Goal: Task Accomplishment & Management: Manage account settings

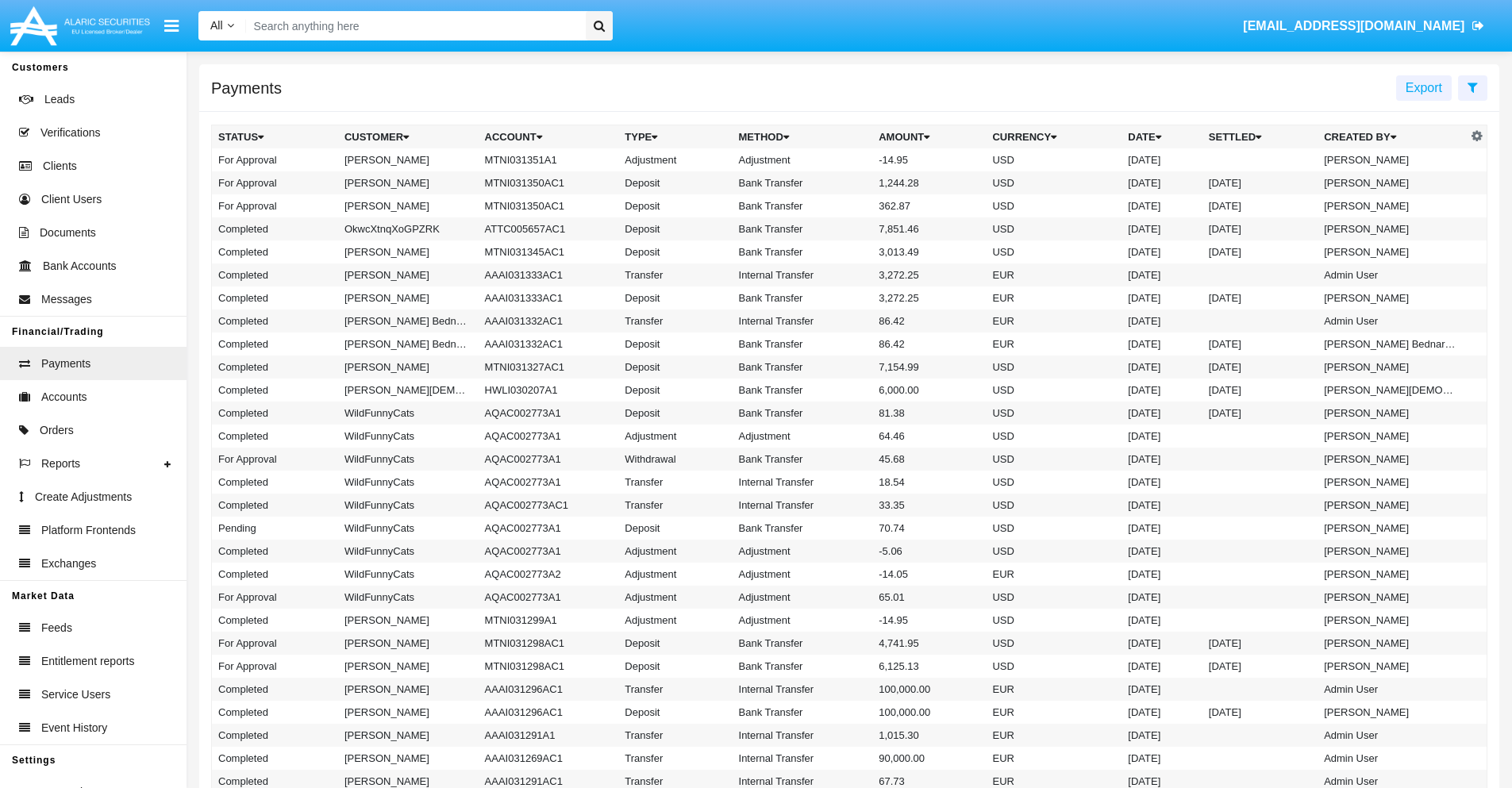
click at [541, 159] on td "MTNI031351A1" at bounding box center [549, 160] width 141 height 23
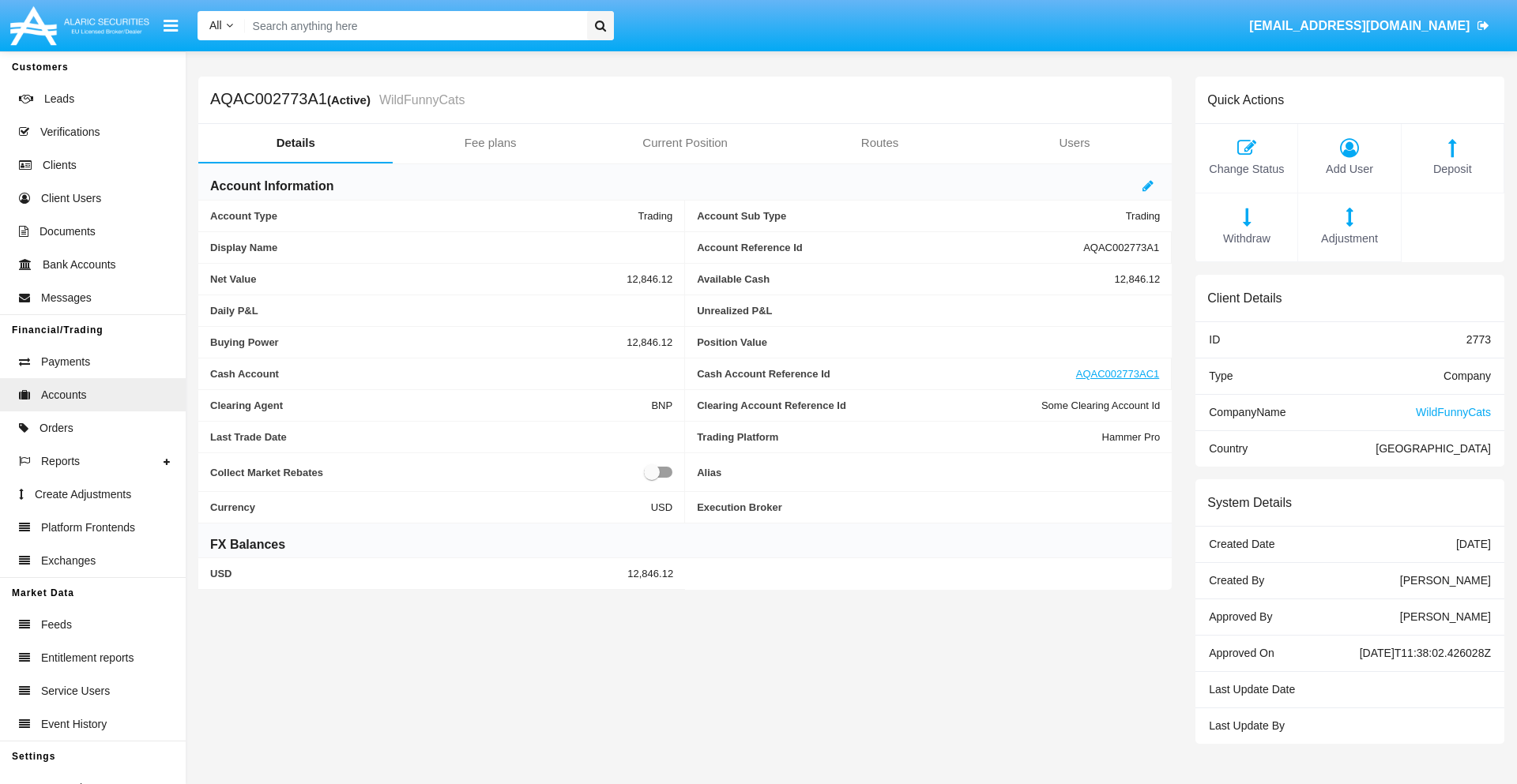
click at [1350, 238] on span "Adjustment" at bounding box center [1349, 239] width 86 height 18
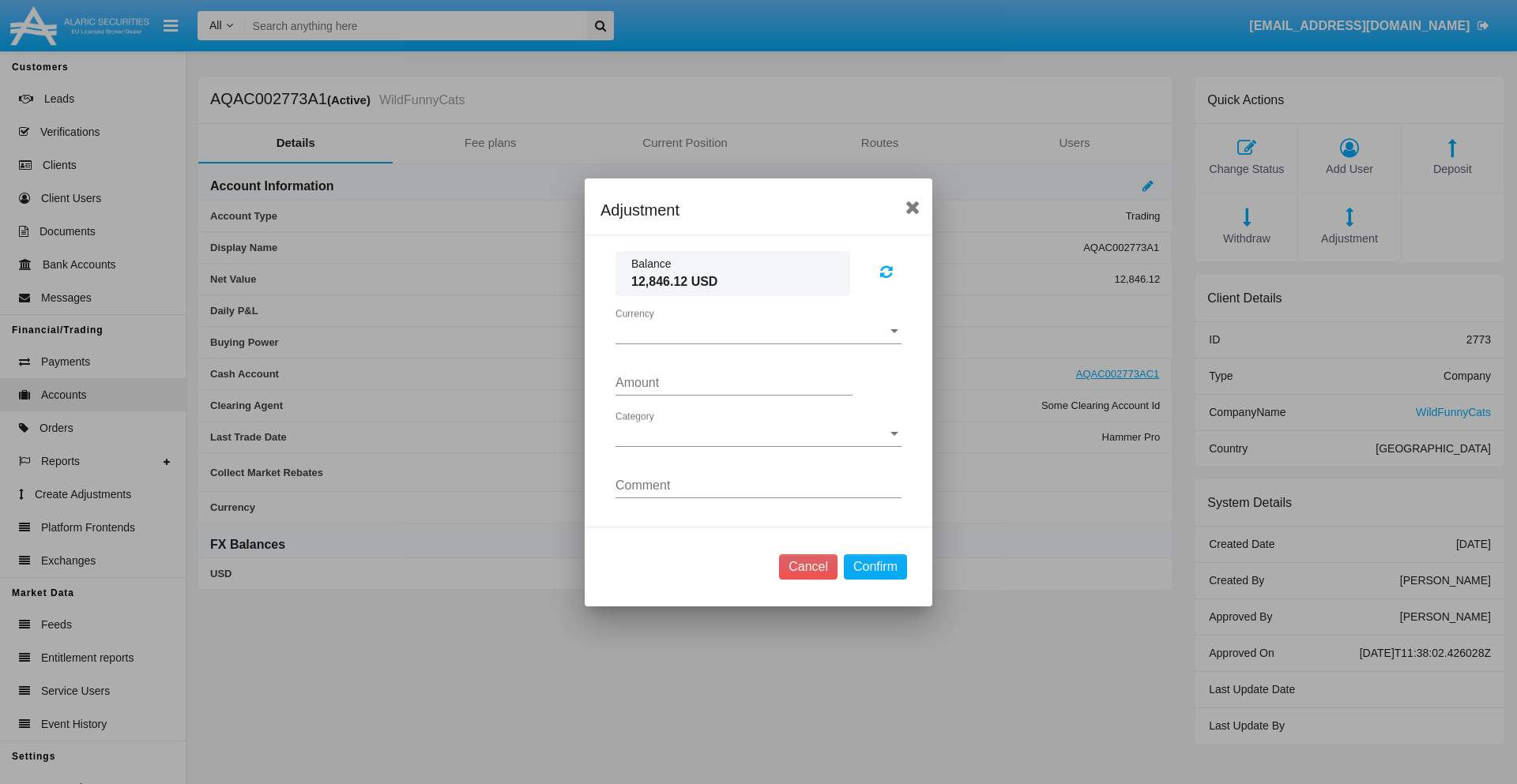
click at [758, 331] on span "Currency" at bounding box center [751, 331] width 272 height 14
click at [758, 343] on span "USD" at bounding box center [758, 343] width 286 height 38
click at [758, 434] on span "Category" at bounding box center [751, 434] width 272 height 14
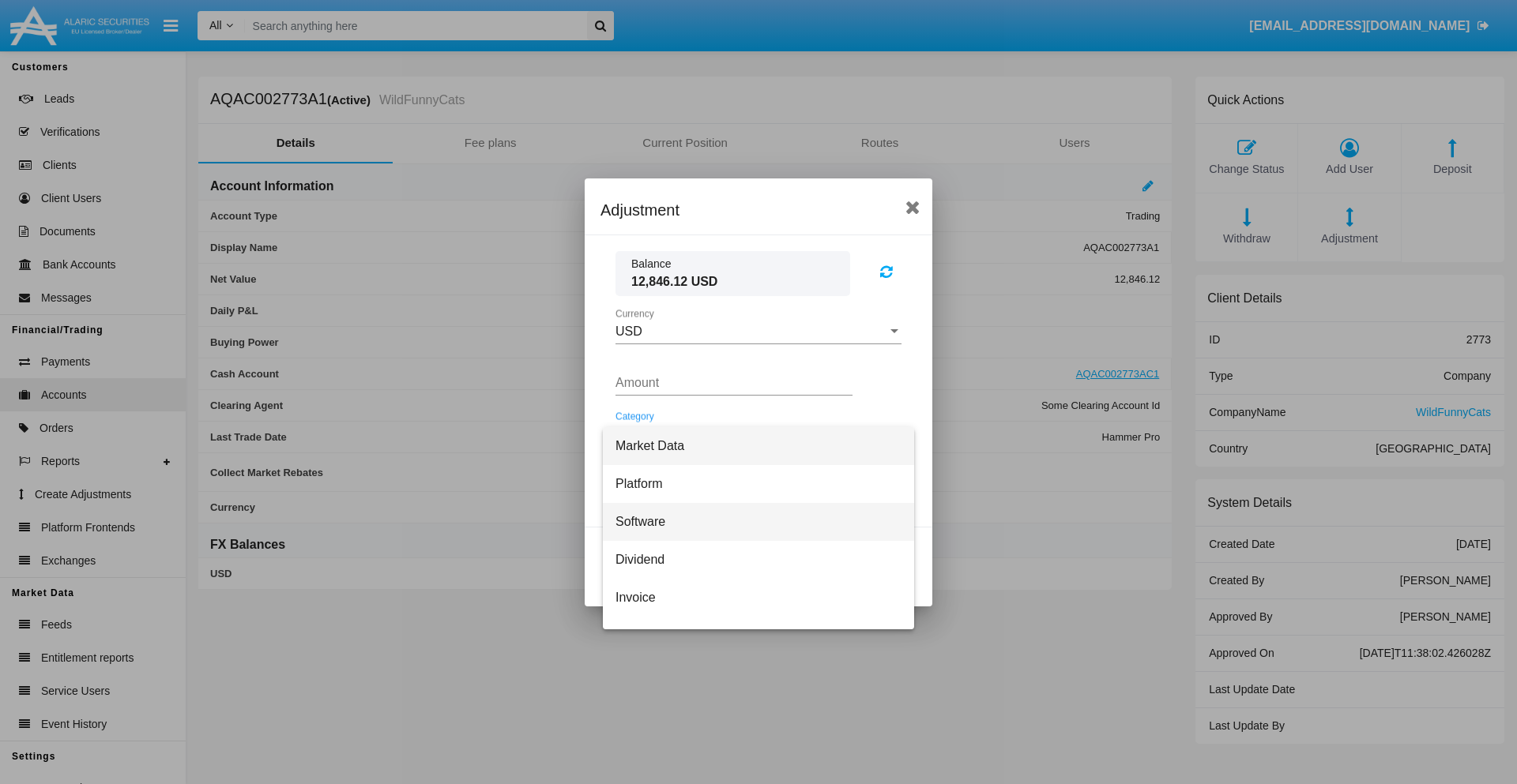
click at [752, 521] on span "Software" at bounding box center [758, 521] width 286 height 38
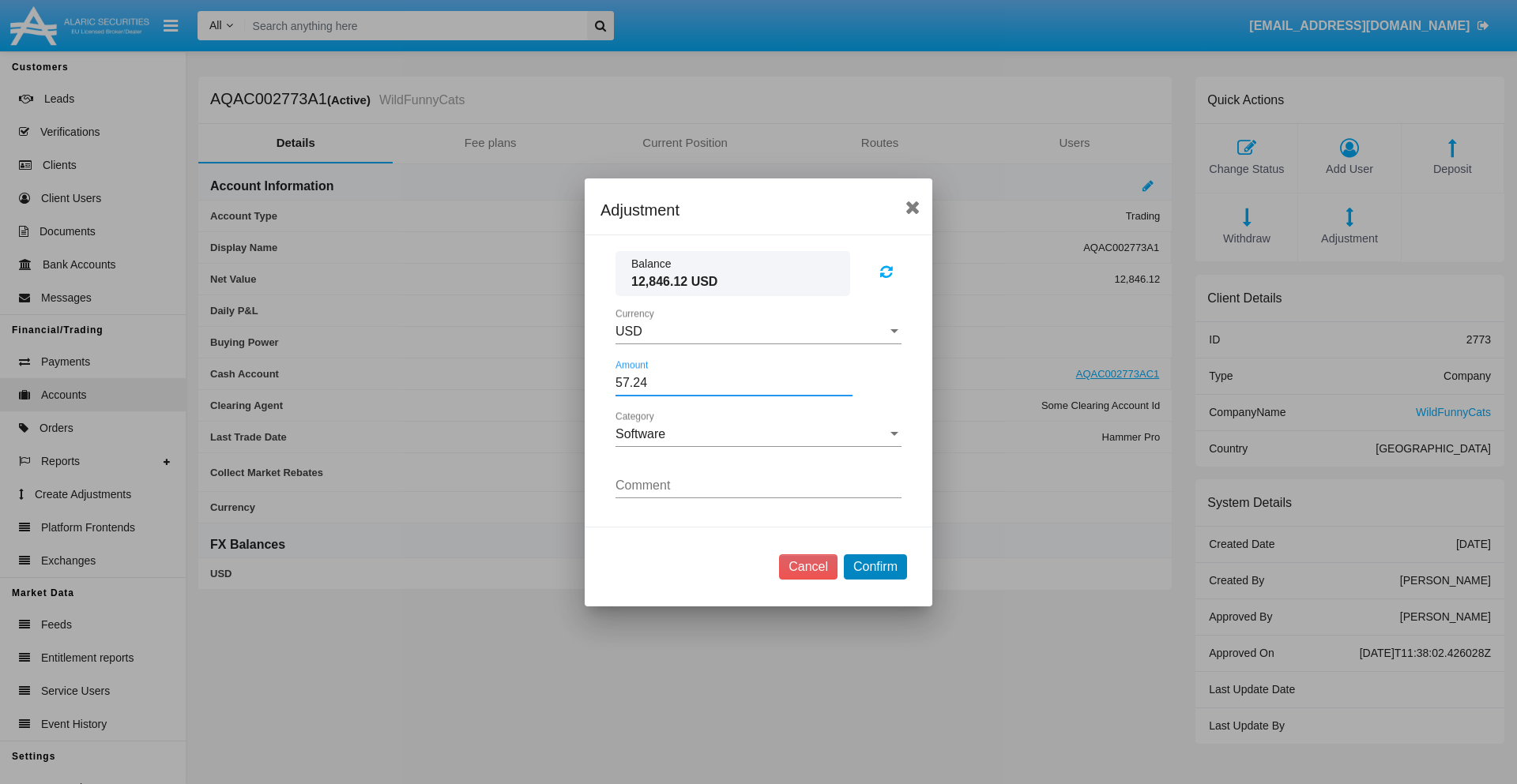
click at [875, 566] on button "Confirm" at bounding box center [875, 567] width 63 height 25
type input "57.2400"
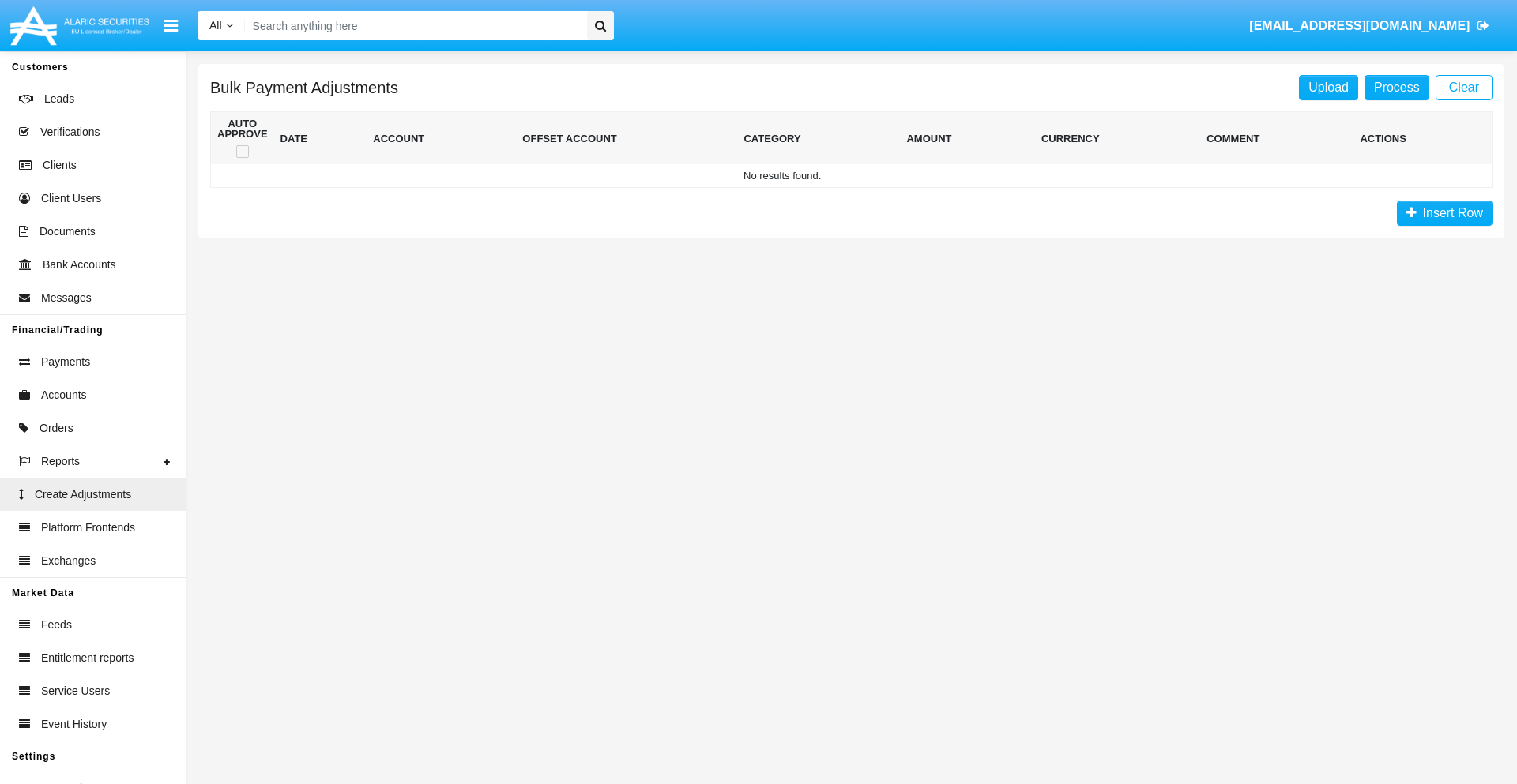
click at [1444, 213] on span "Insert Row" at bounding box center [1450, 212] width 67 height 13
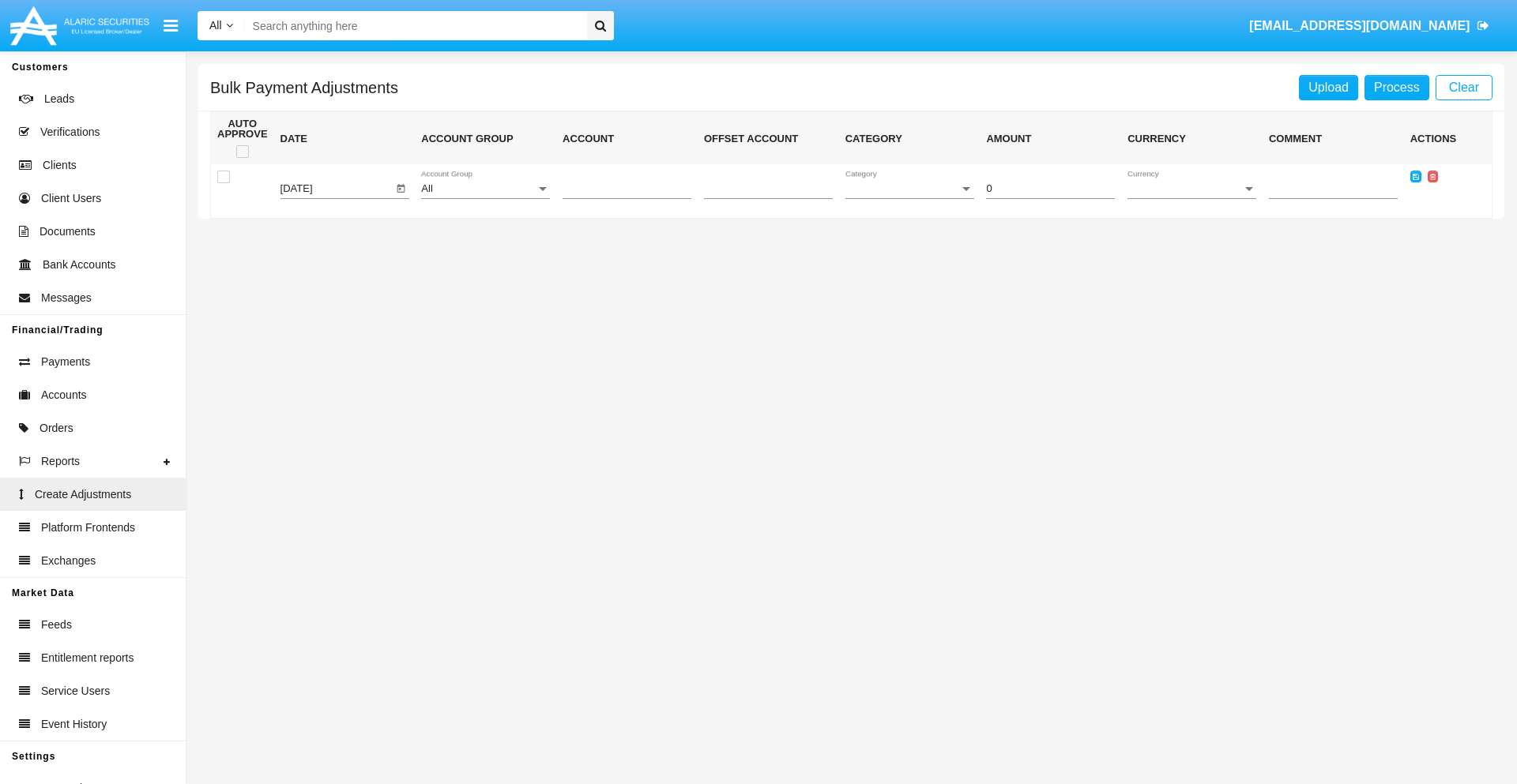
click at [485, 188] on div "All" at bounding box center [478, 189] width 115 height 12
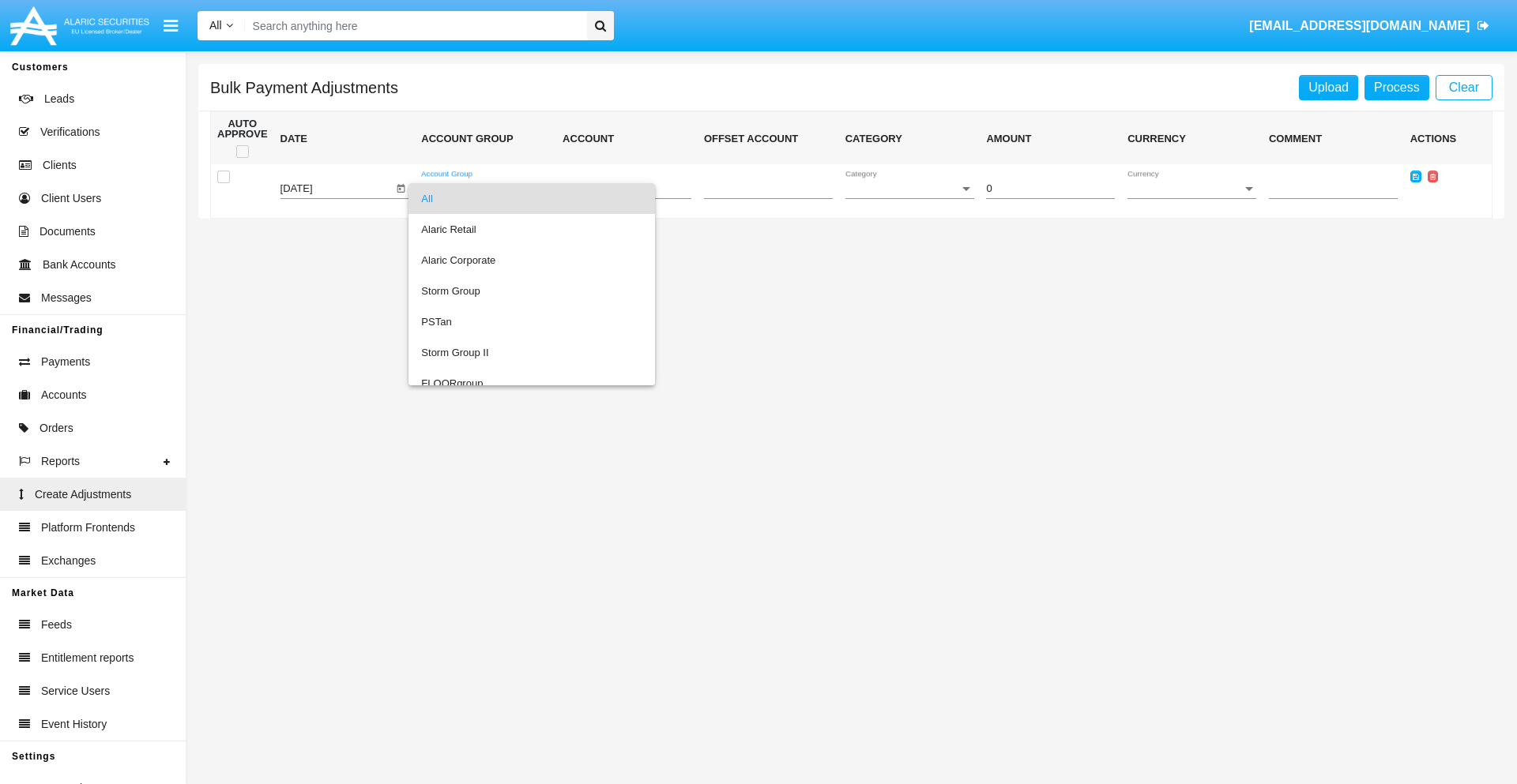
scroll to position [1492, 0]
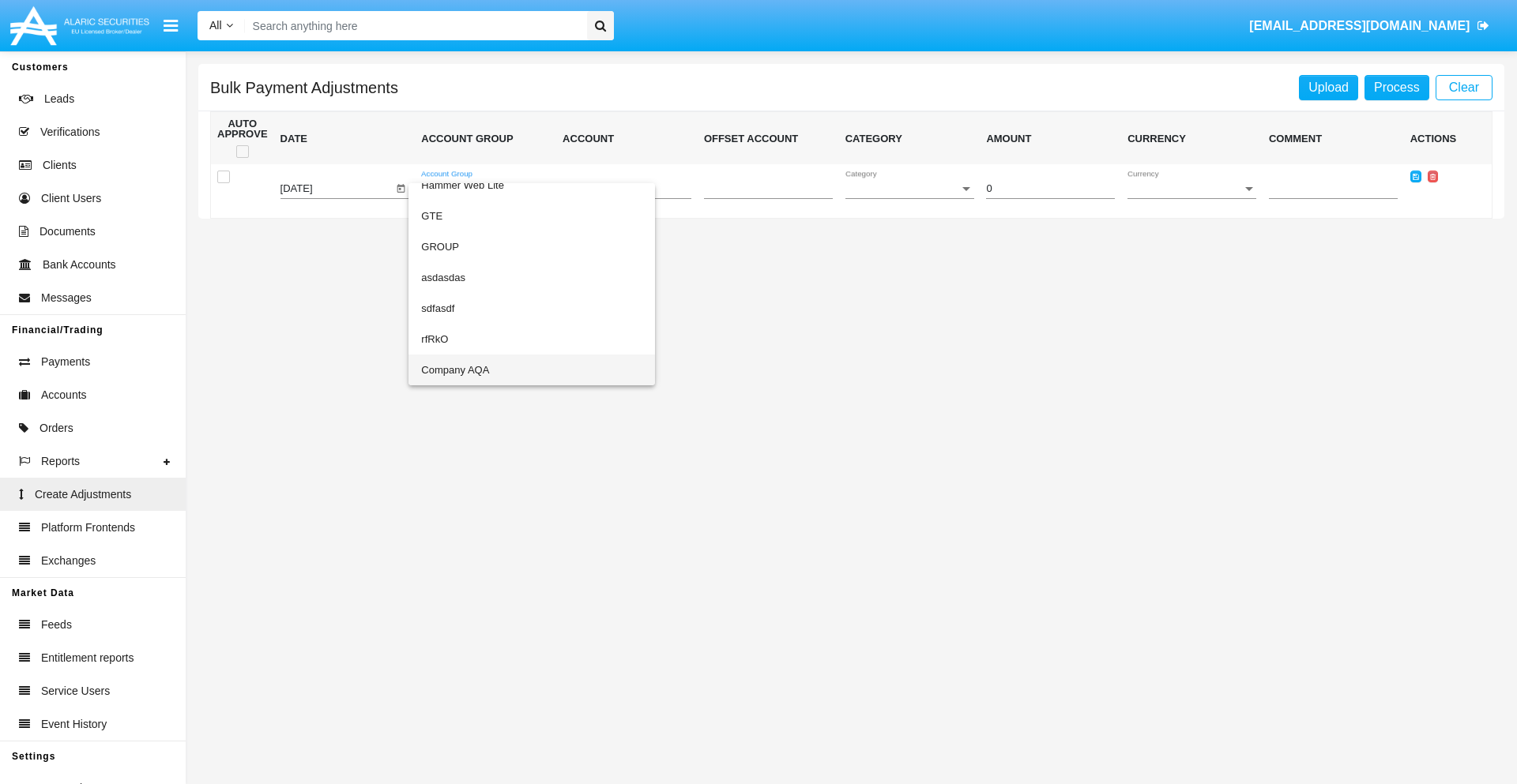
click at [500, 370] on span "Company AQA" at bounding box center [531, 370] width 221 height 31
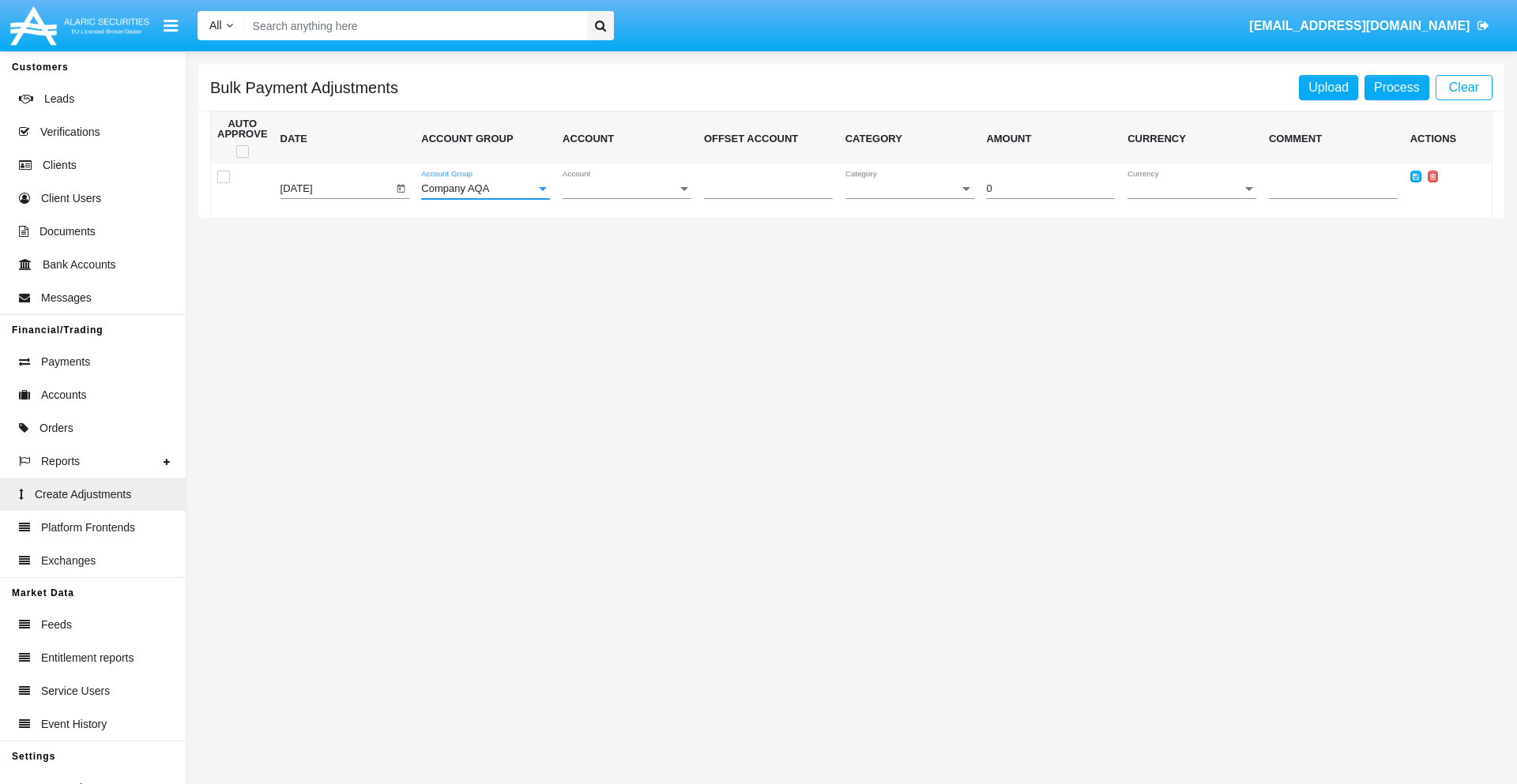
click at [627, 188] on span "Account" at bounding box center [620, 189] width 115 height 12
click at [620, 260] on span "AQAC002773A2" at bounding box center [627, 259] width 129 height 31
click at [910, 188] on span "Category" at bounding box center [903, 189] width 115 height 12
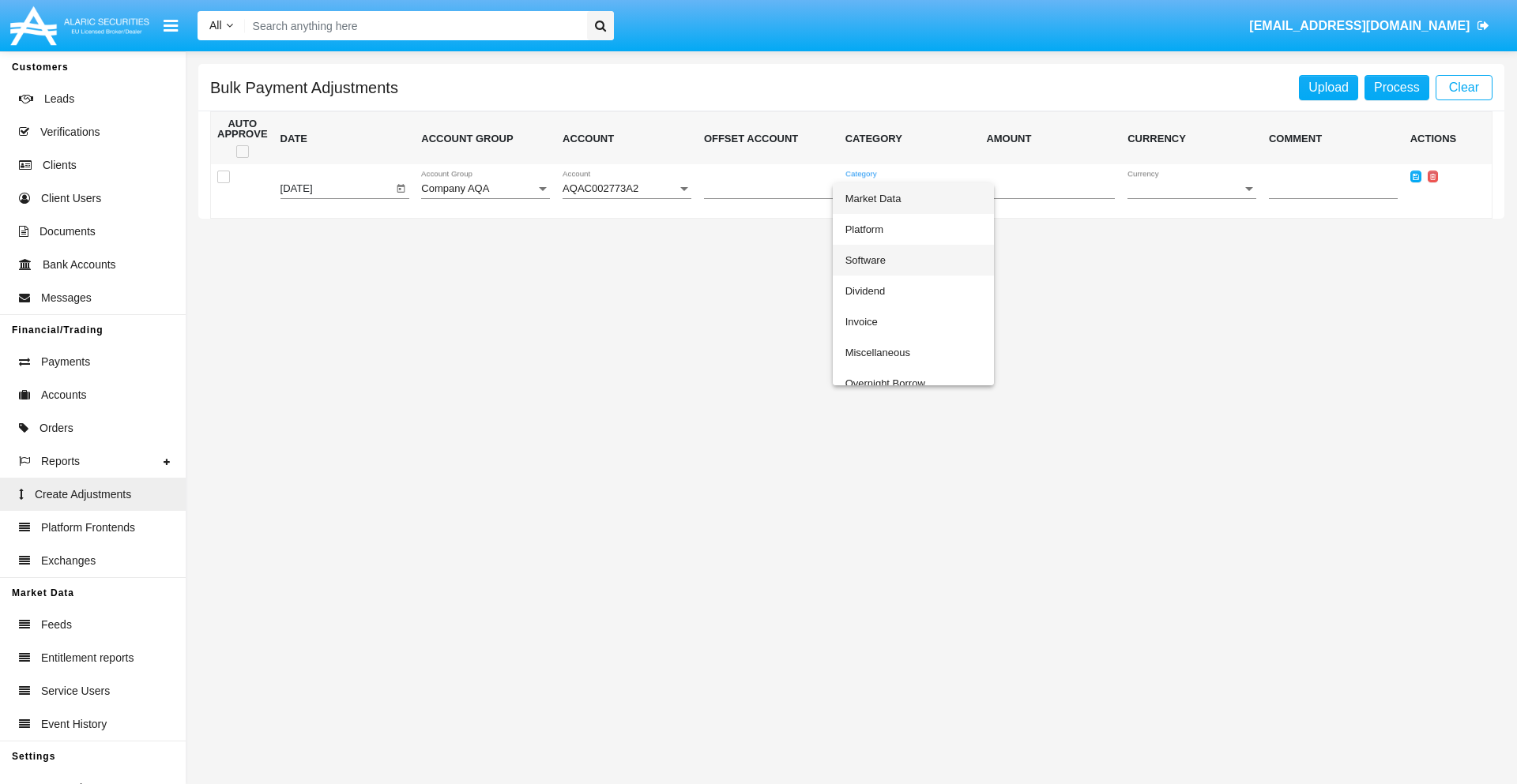
click at [912, 260] on span "Software" at bounding box center [913, 259] width 136 height 31
type input "-37.32"
click at [1191, 188] on span "Currency" at bounding box center [1184, 189] width 115 height 12
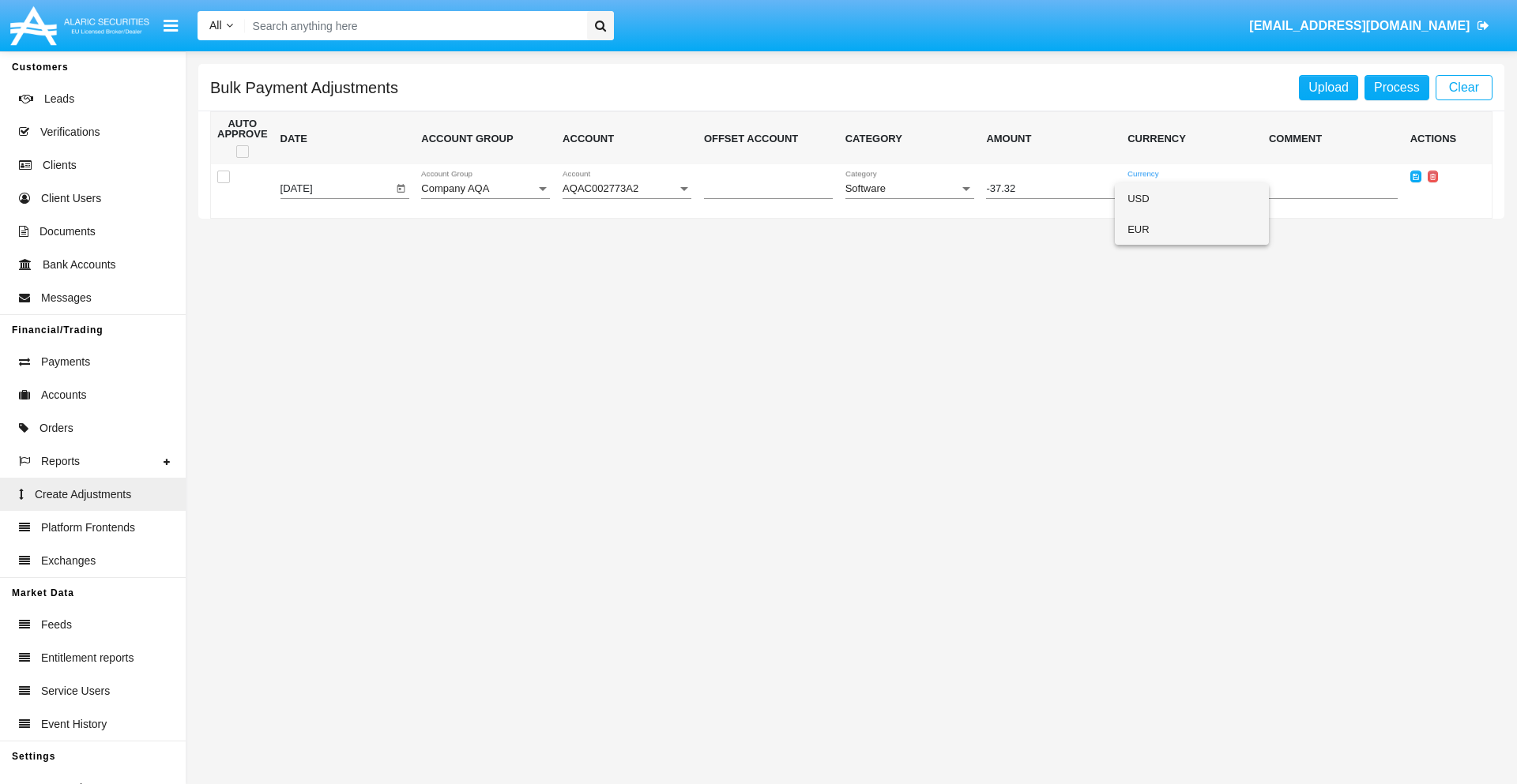
click at [1191, 229] on span "EUR" at bounding box center [1191, 229] width 129 height 31
click at [1414, 176] on icon at bounding box center [1415, 176] width 6 height 7
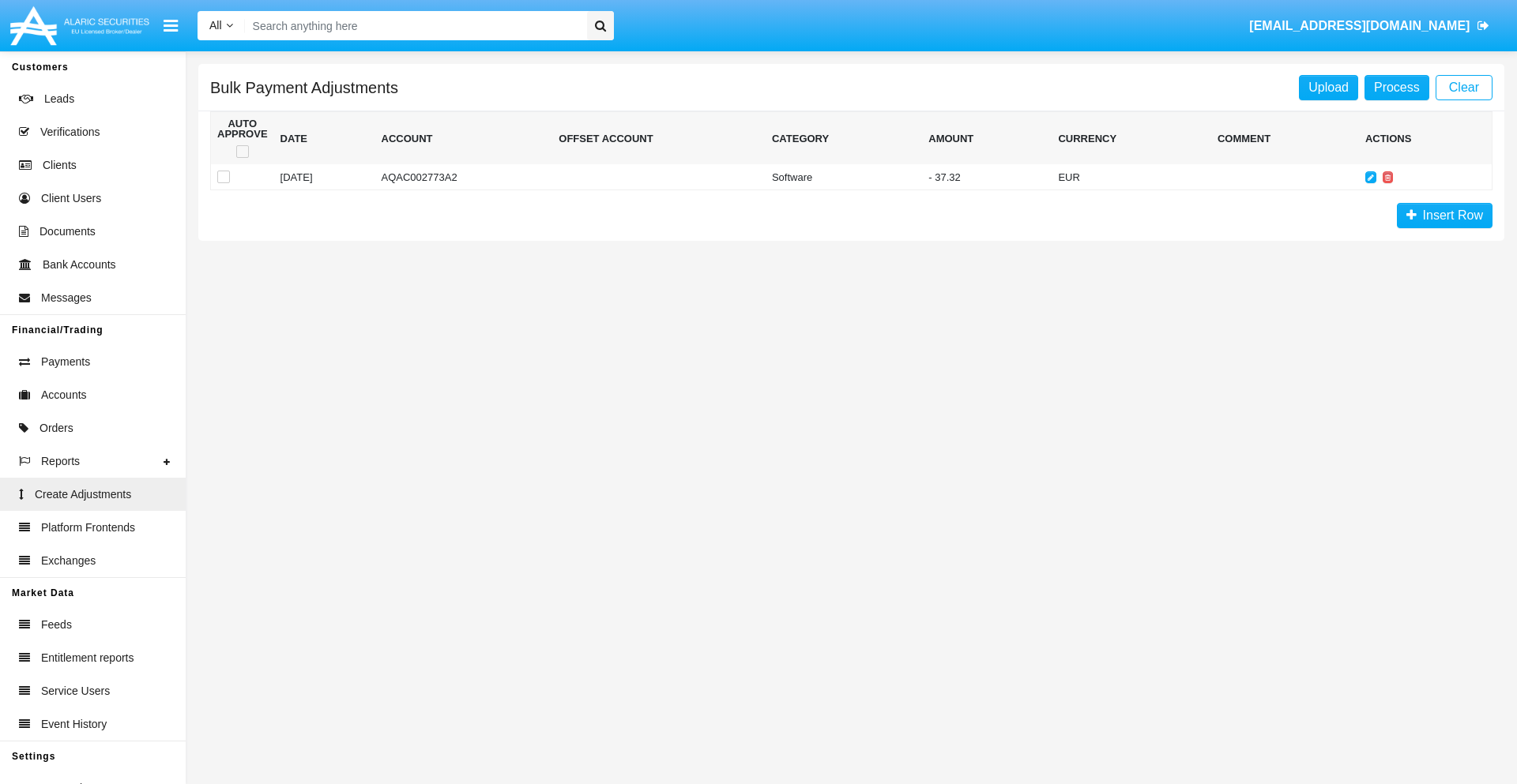
click at [242, 152] on span at bounding box center [243, 152] width 12 height 12
click at [242, 158] on input "checkbox" at bounding box center [242, 158] width 1 height 1
checkbox input "true"
click at [1396, 87] on link "Process" at bounding box center [1397, 88] width 65 height 25
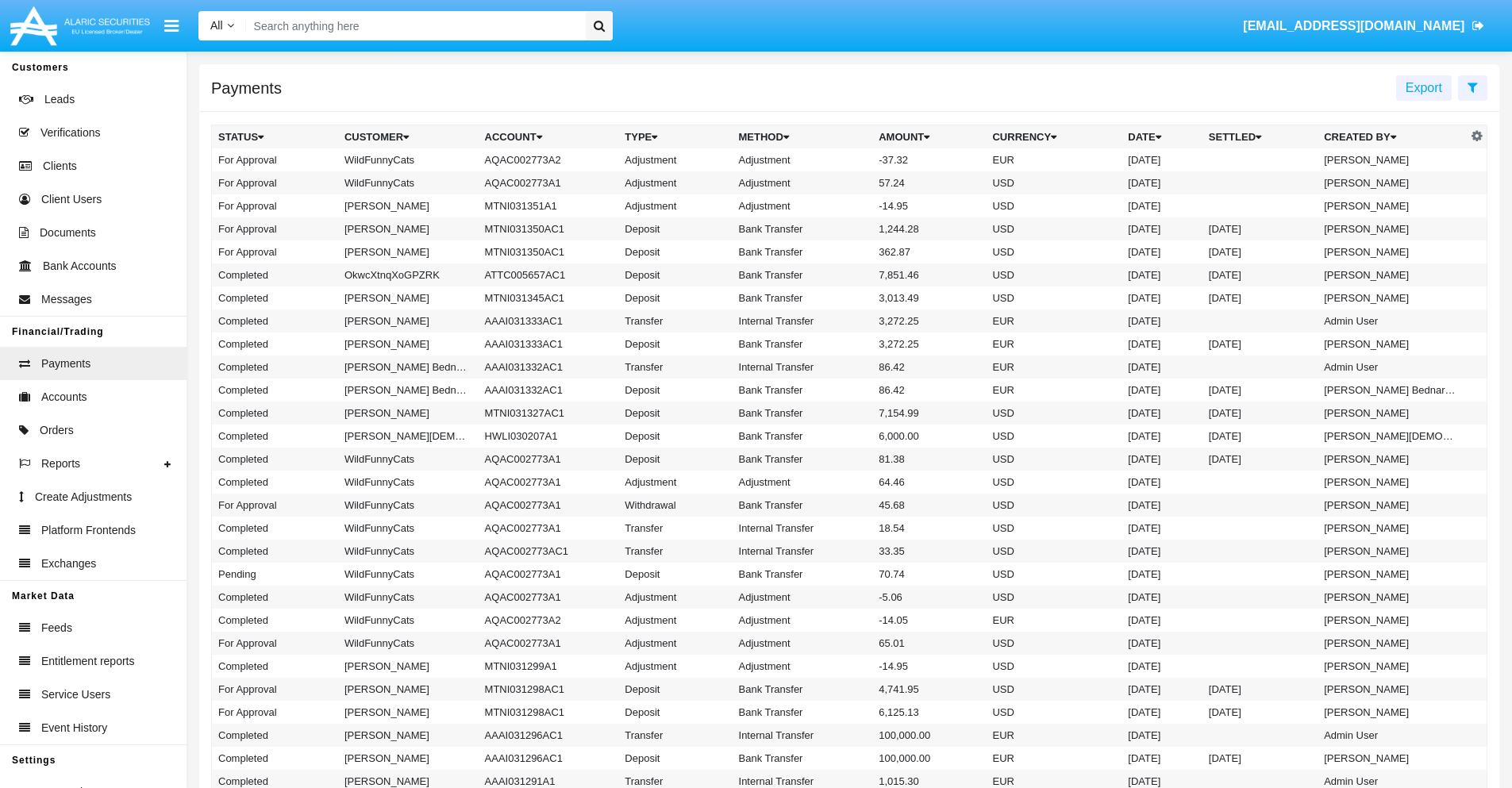
click at [850, 159] on td "Adjustment" at bounding box center [803, 160] width 141 height 23
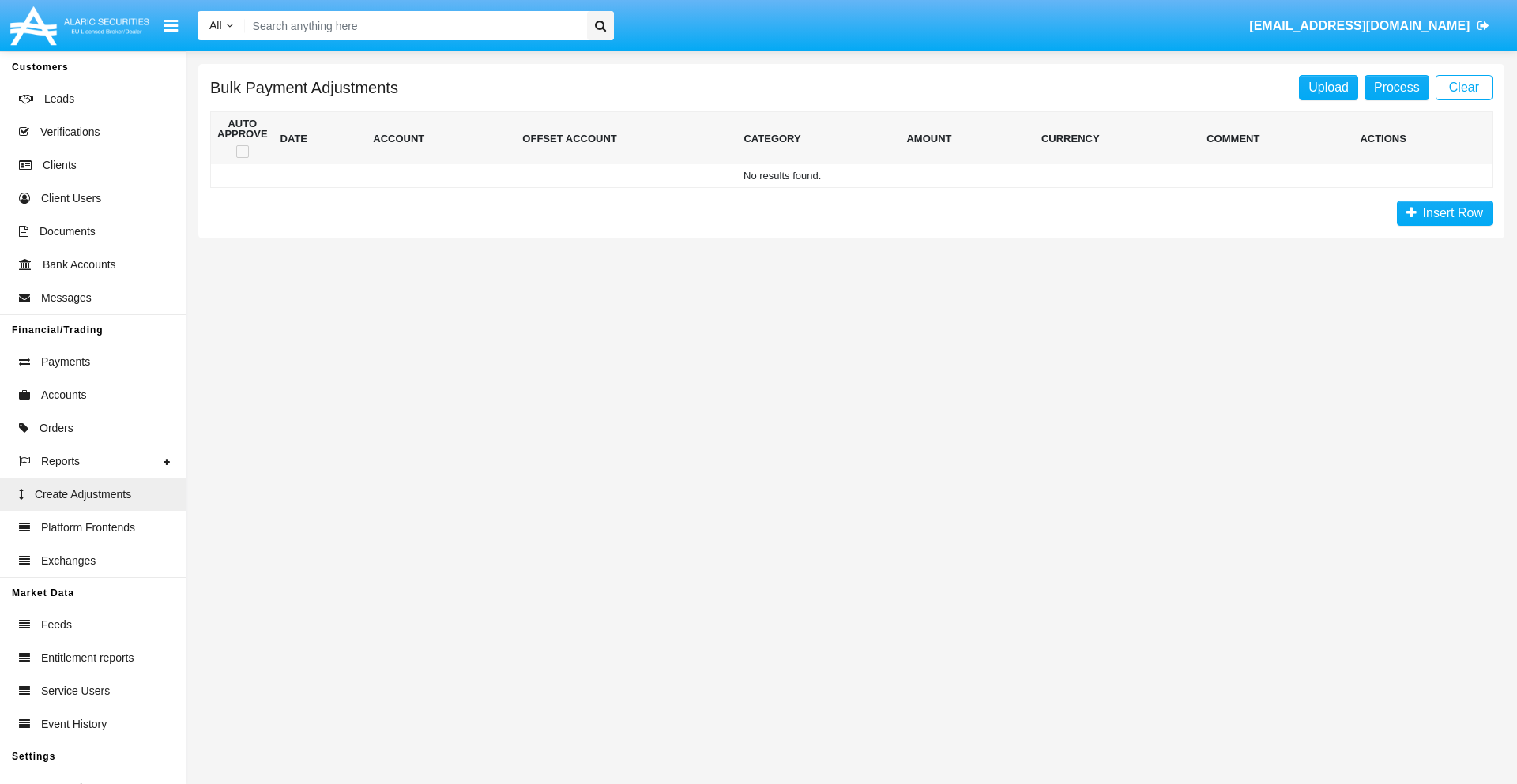
click at [1444, 213] on span "Insert Row" at bounding box center [1450, 212] width 67 height 13
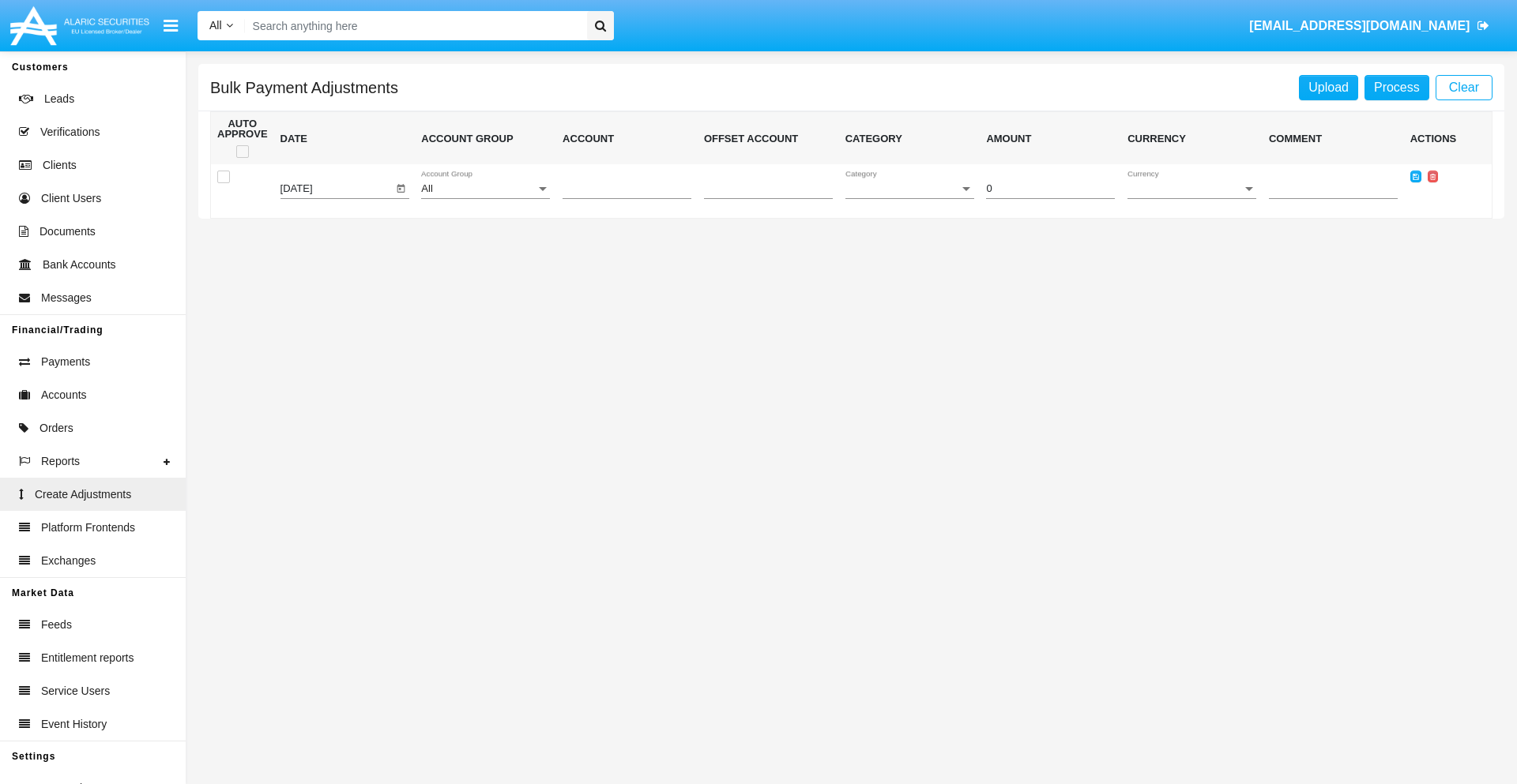
click at [485, 188] on div "All" at bounding box center [478, 189] width 115 height 12
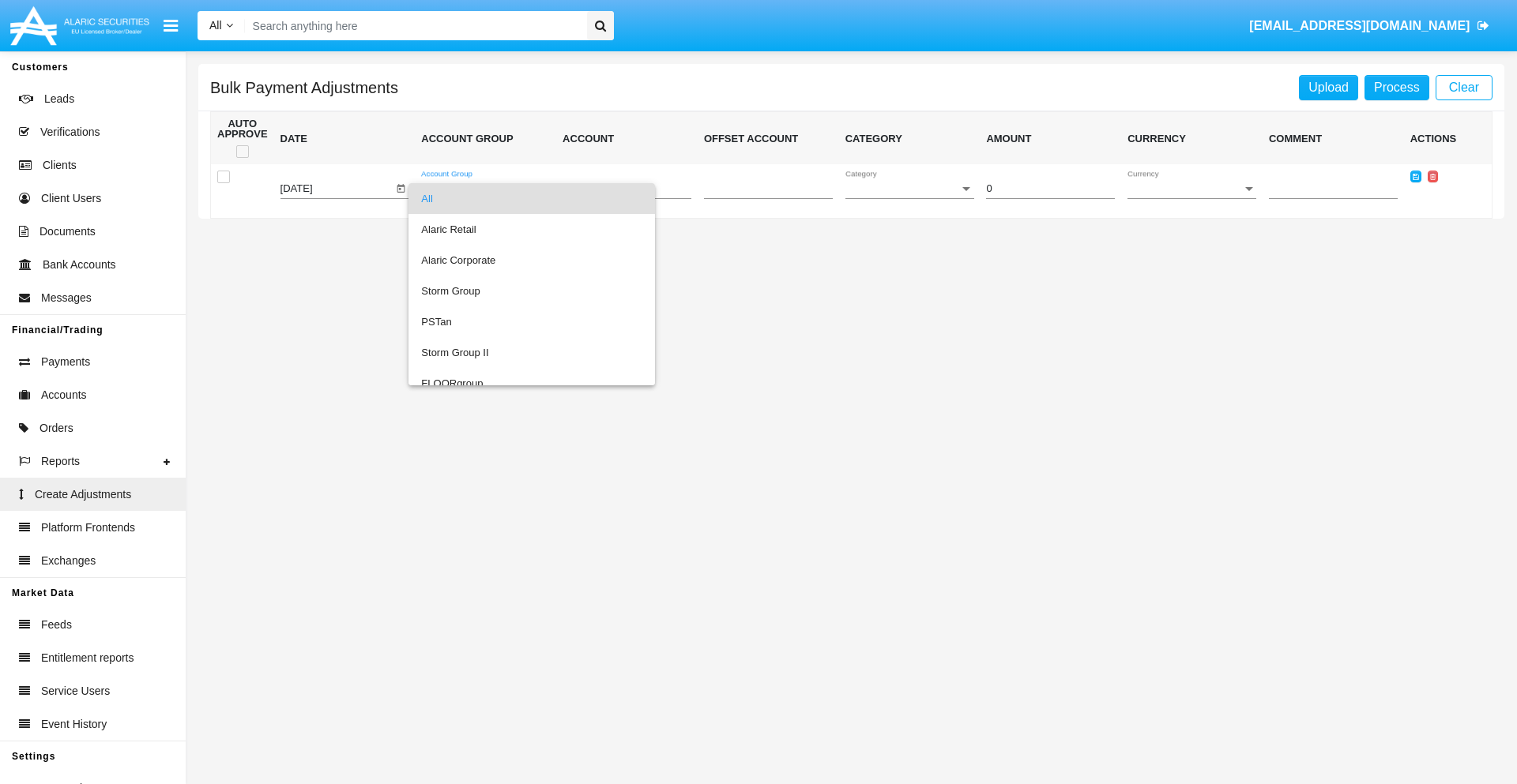
scroll to position [1492, 0]
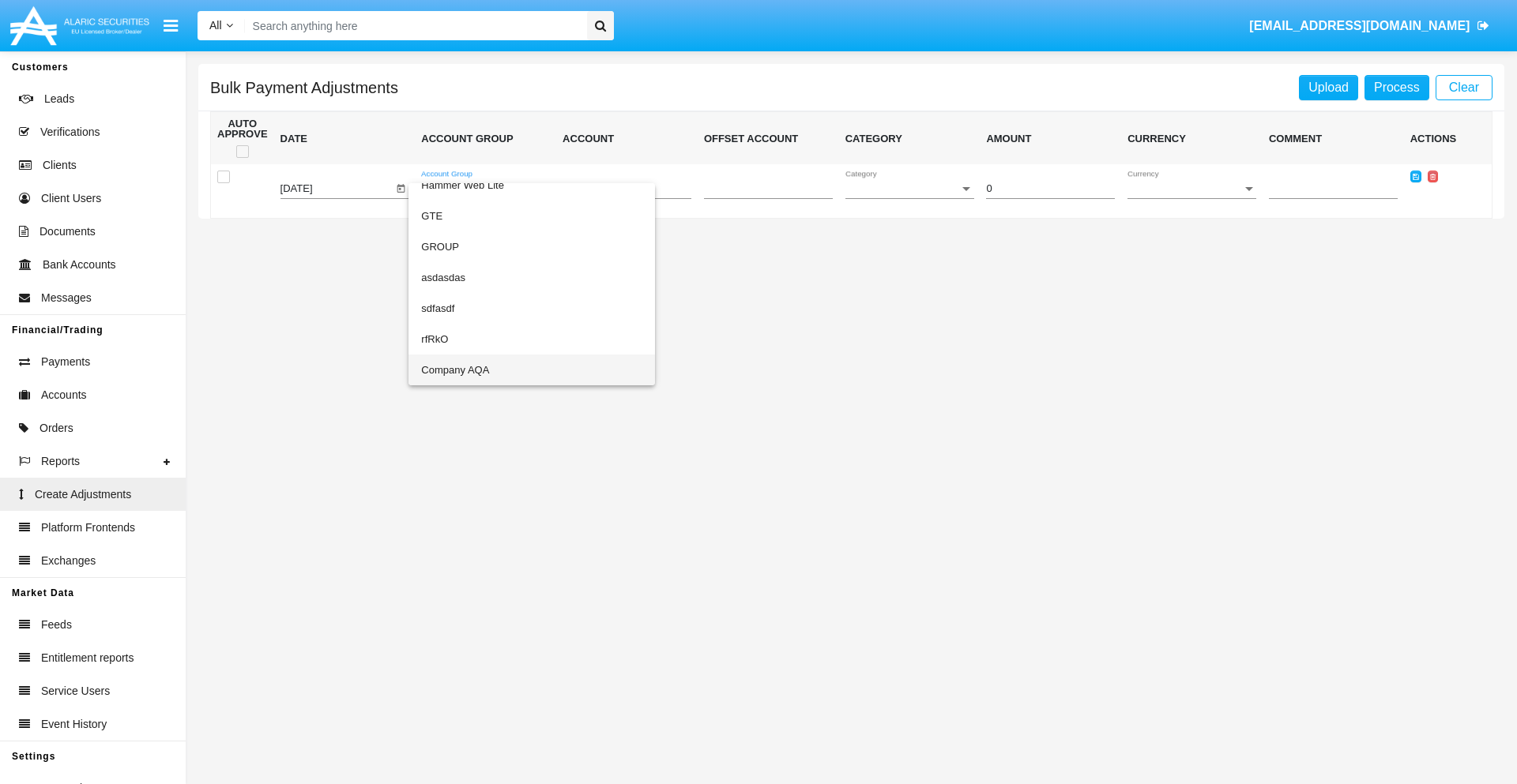
click at [500, 370] on span "Company AQA" at bounding box center [531, 370] width 221 height 31
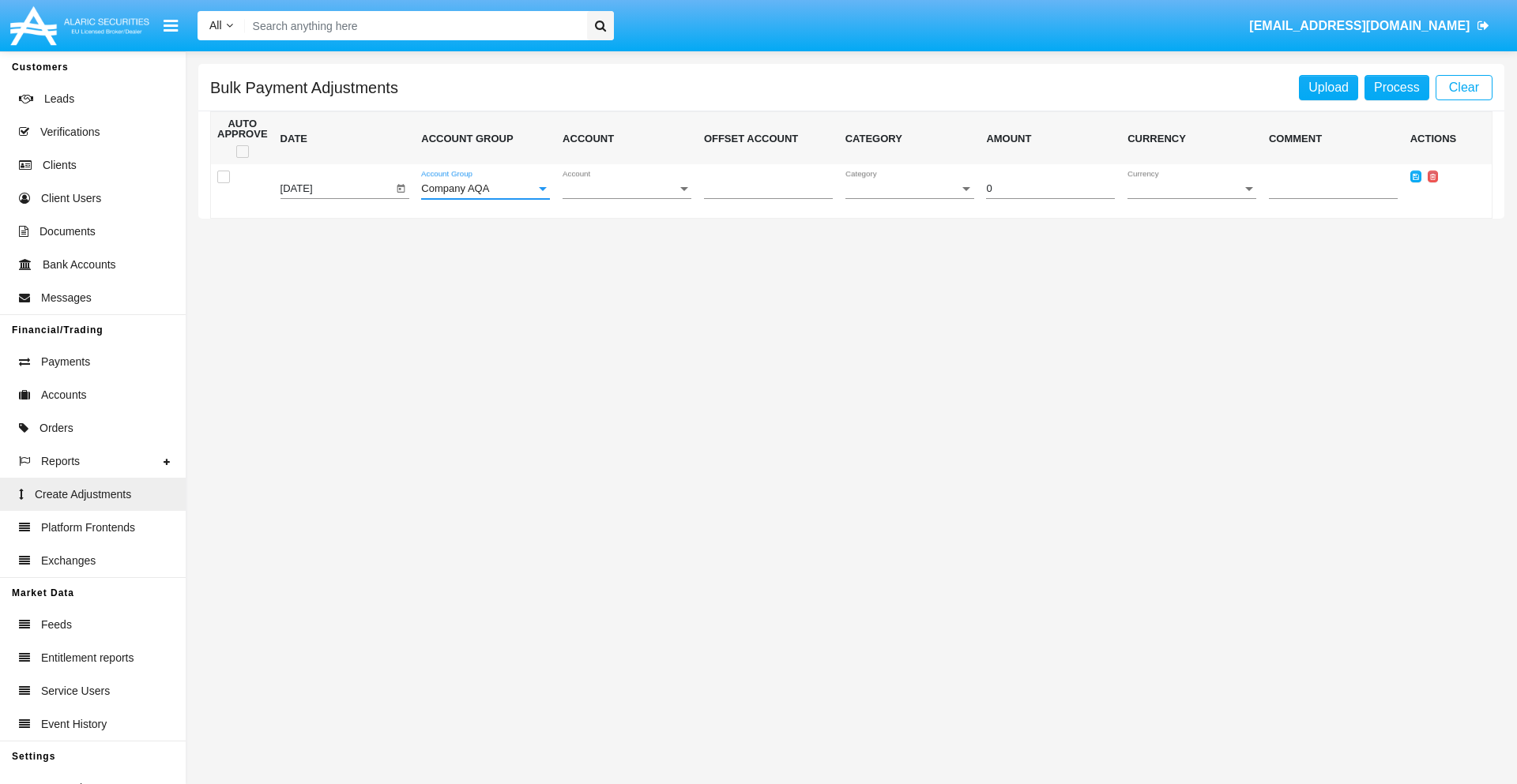
click at [627, 188] on span "Account" at bounding box center [620, 189] width 115 height 12
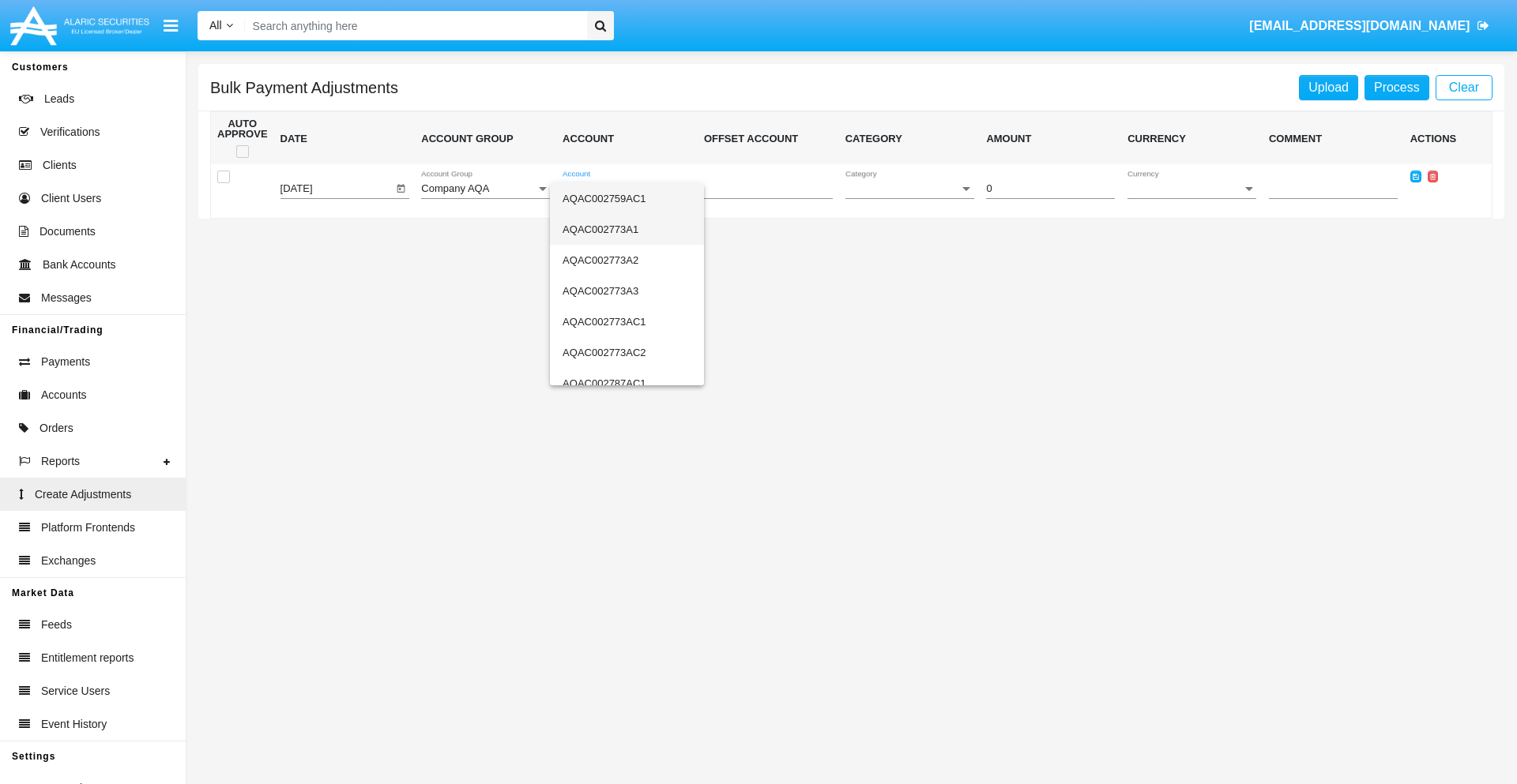
click at [620, 229] on span "AQAC002773A1" at bounding box center [627, 229] width 129 height 31
click at [910, 188] on span "Category" at bounding box center [903, 189] width 115 height 12
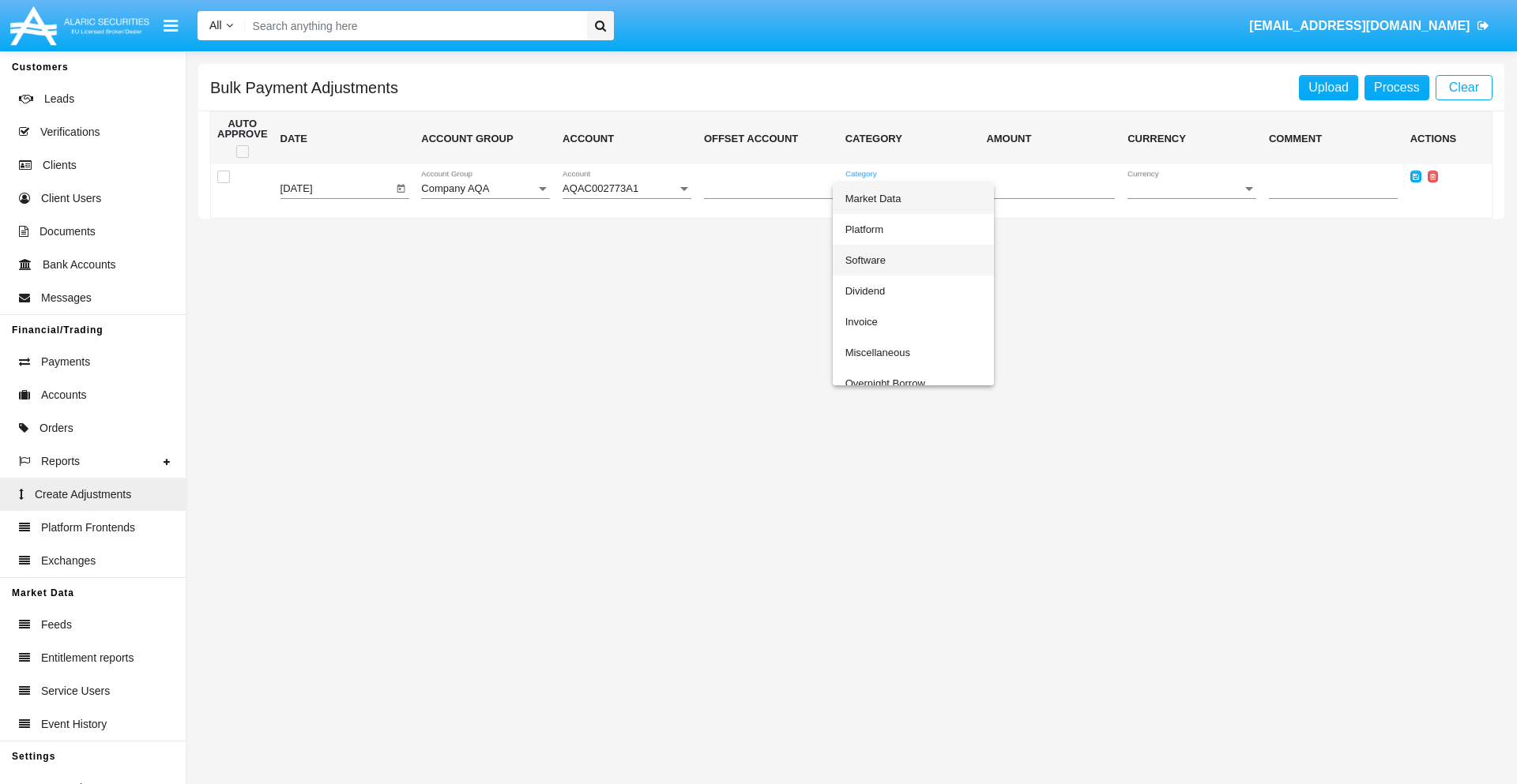
click at [912, 260] on span "Software" at bounding box center [913, 259] width 136 height 31
type input "-30.19"
click at [1191, 188] on span "Currency" at bounding box center [1184, 189] width 115 height 12
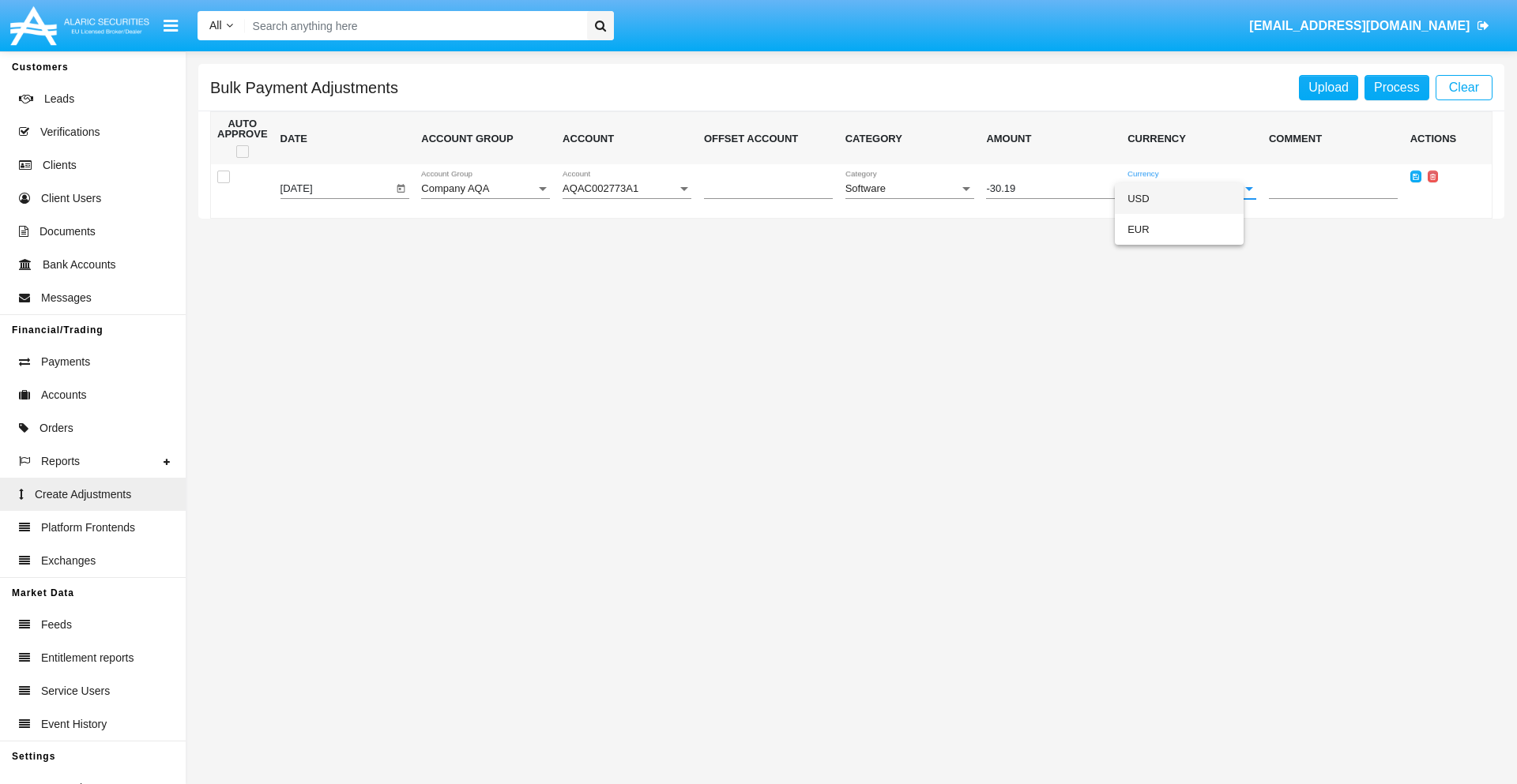
click at [1191, 198] on span "USD" at bounding box center [1179, 198] width 103 height 31
click at [1414, 176] on icon at bounding box center [1415, 176] width 6 height 7
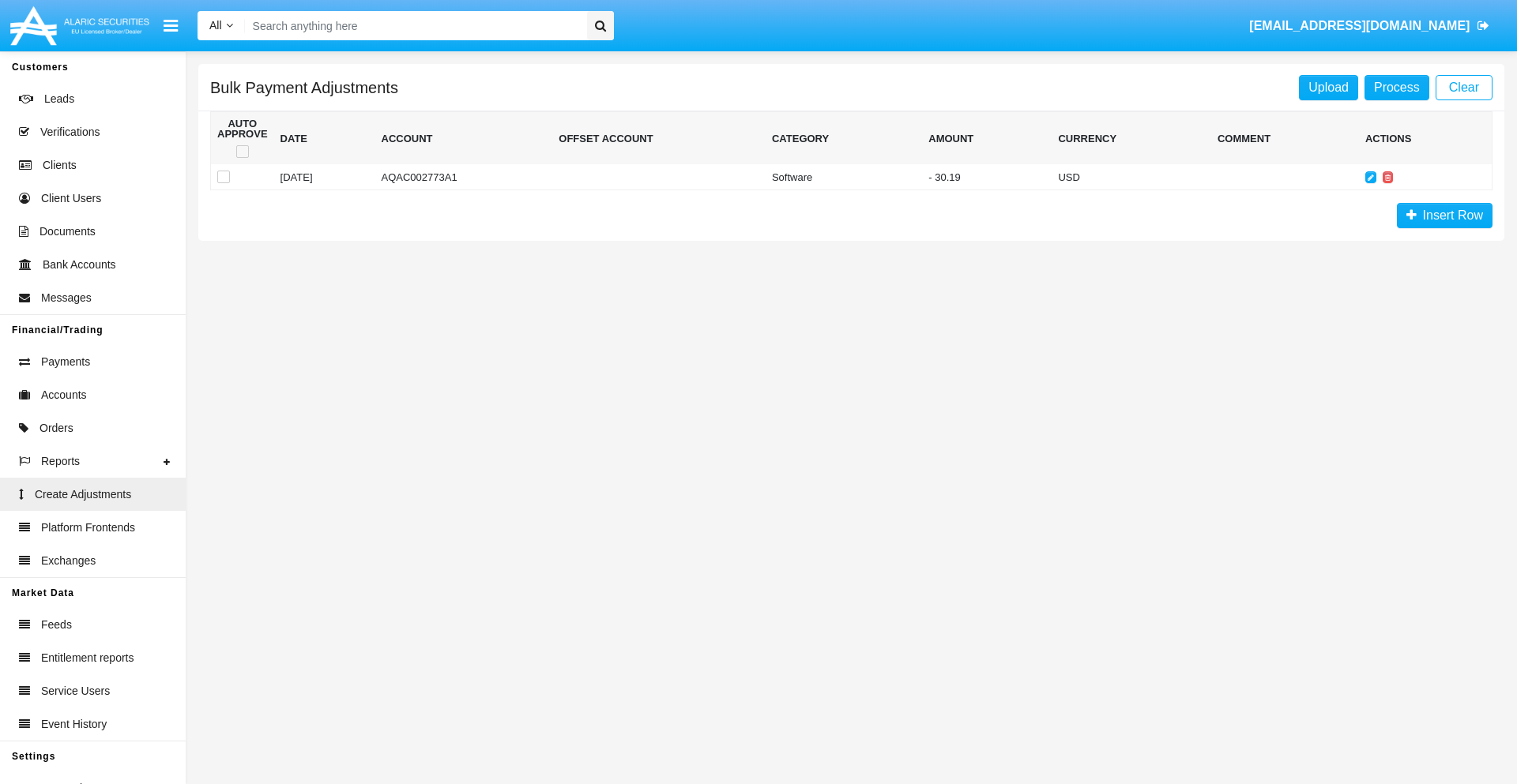
click at [242, 152] on span at bounding box center [243, 152] width 12 height 12
click at [242, 158] on input "checkbox" at bounding box center [242, 158] width 1 height 1
checkbox input "true"
click at [1396, 87] on link "Process" at bounding box center [1397, 88] width 65 height 25
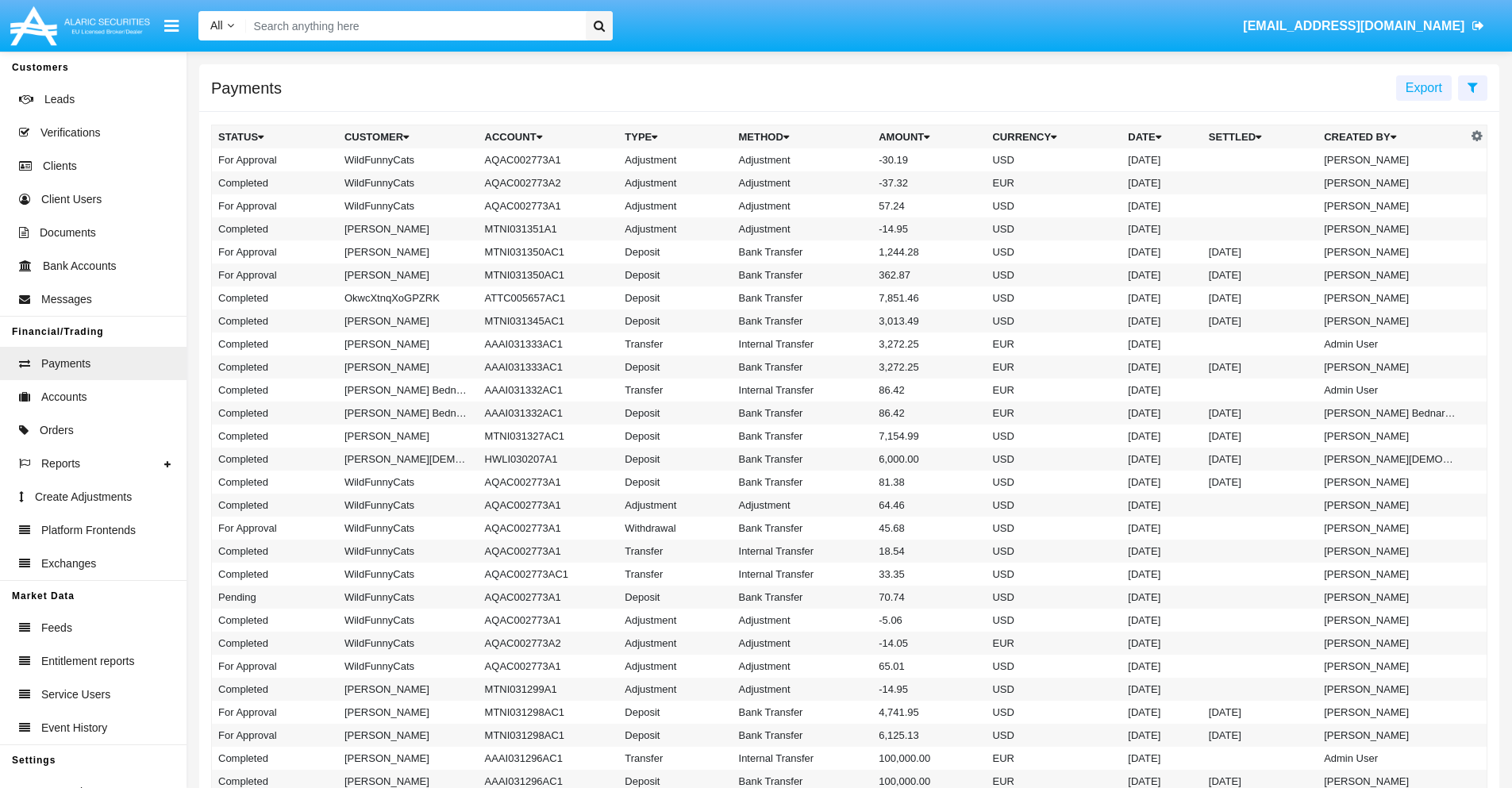
click at [850, 159] on td "Adjustment" at bounding box center [803, 160] width 141 height 23
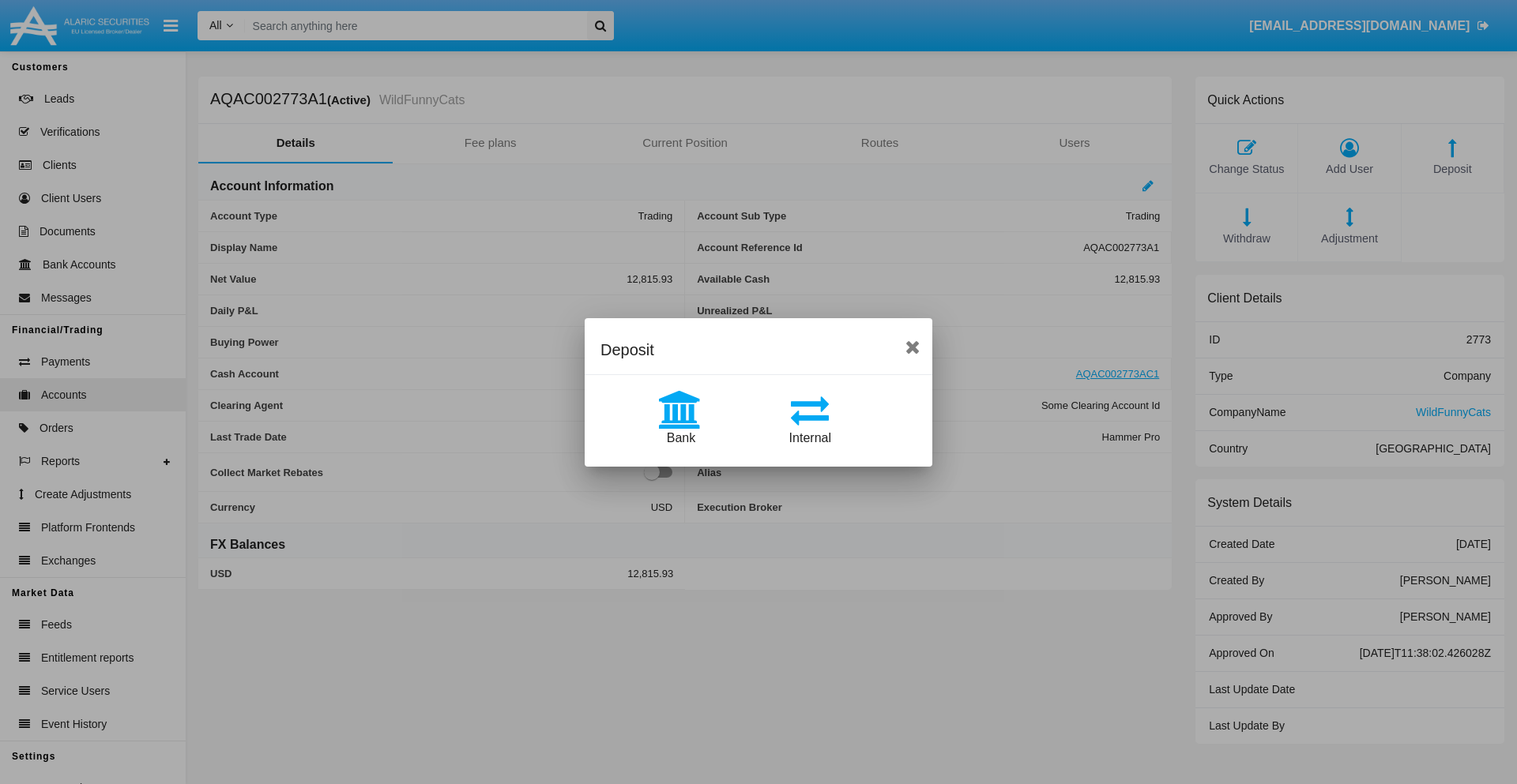
click at [680, 437] on span "Bank" at bounding box center [681, 437] width 28 height 13
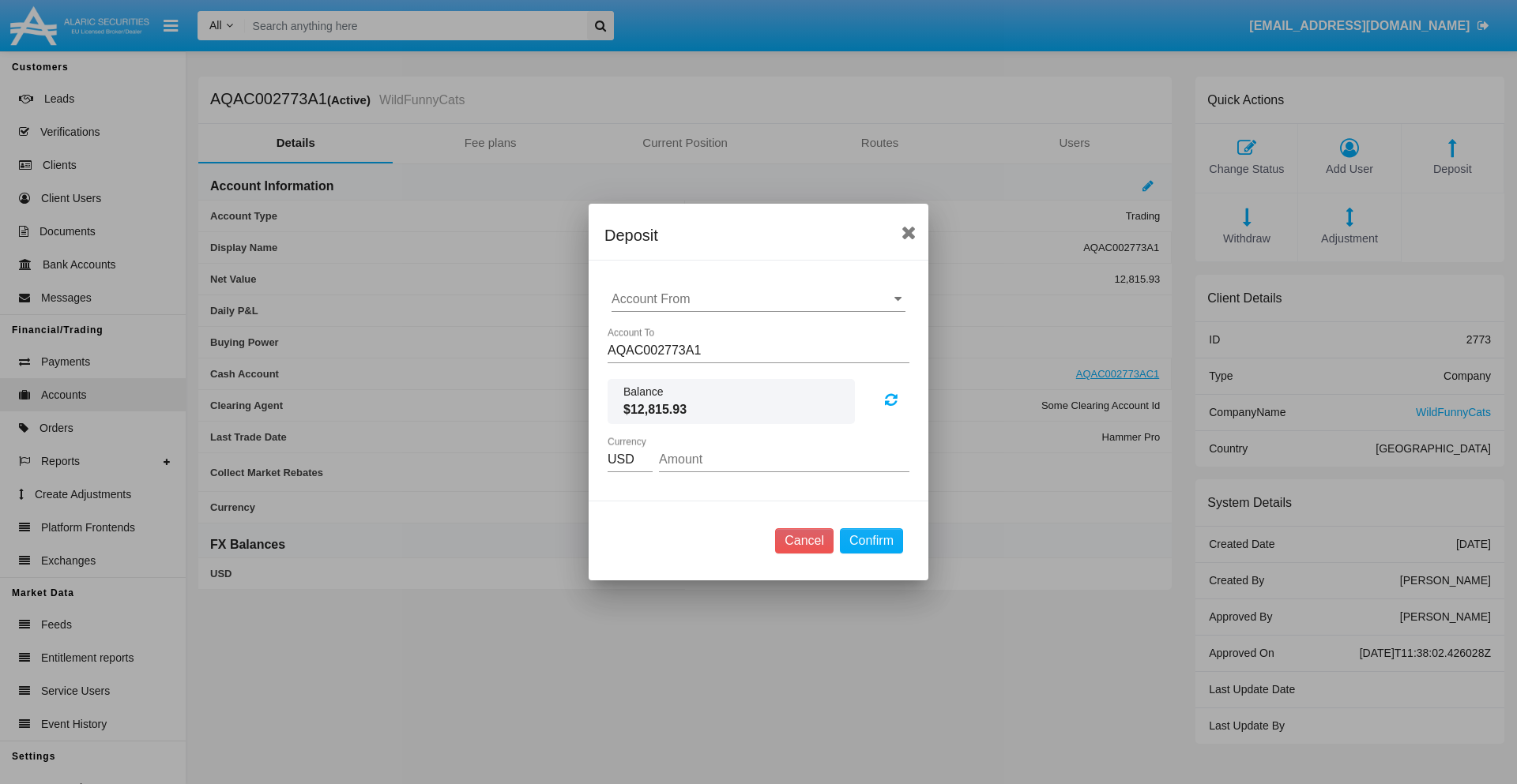
click at [758, 300] on input "Account From" at bounding box center [758, 300] width 294 height 14
click at [645, 330] on span "ACDC" at bounding box center [646, 330] width 36 height 13
type input "ACDC"
type input "8.73"
click at [870, 540] on button "Confirm" at bounding box center [871, 540] width 63 height 25
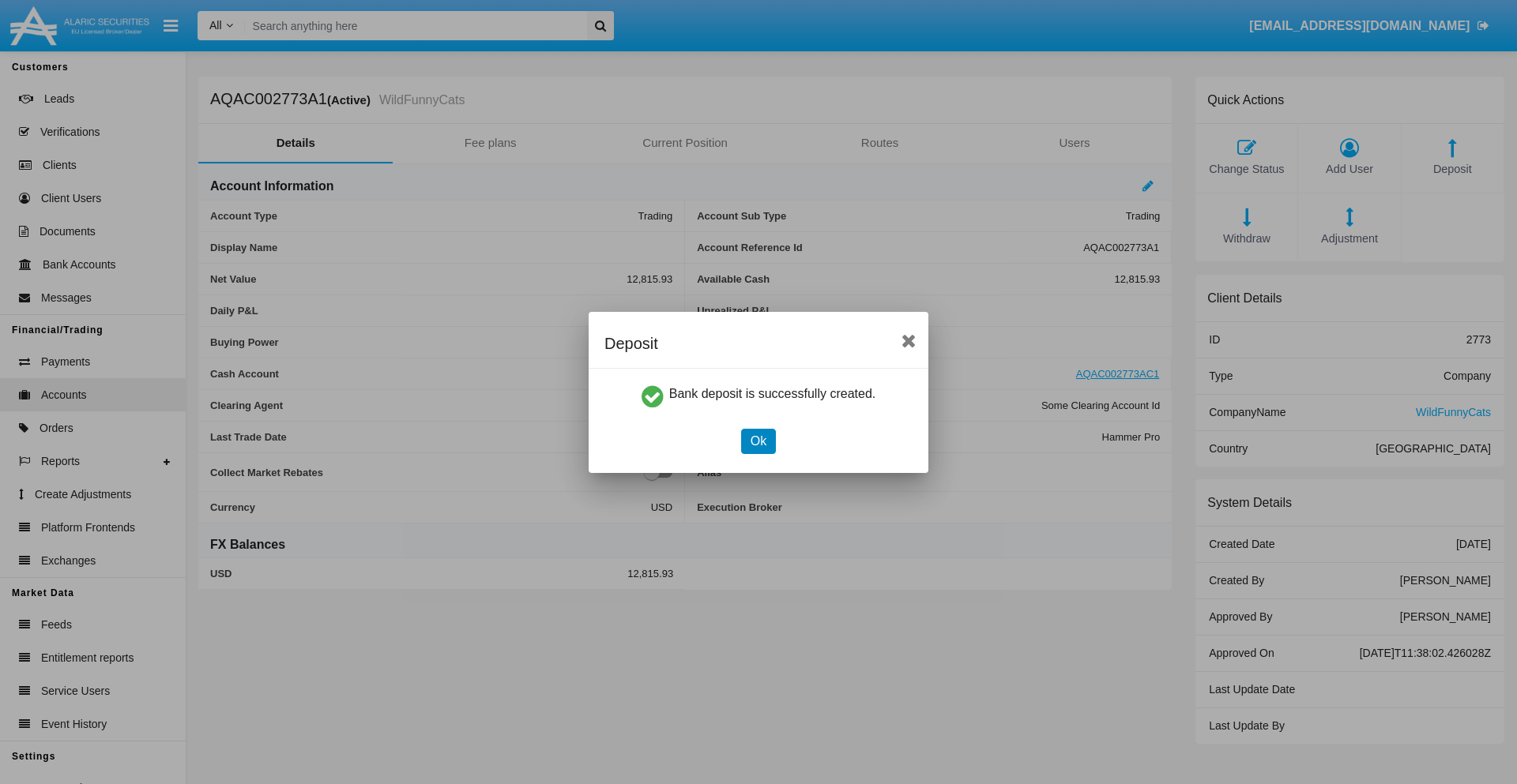
click at [757, 441] on button "Ok" at bounding box center [759, 441] width 35 height 25
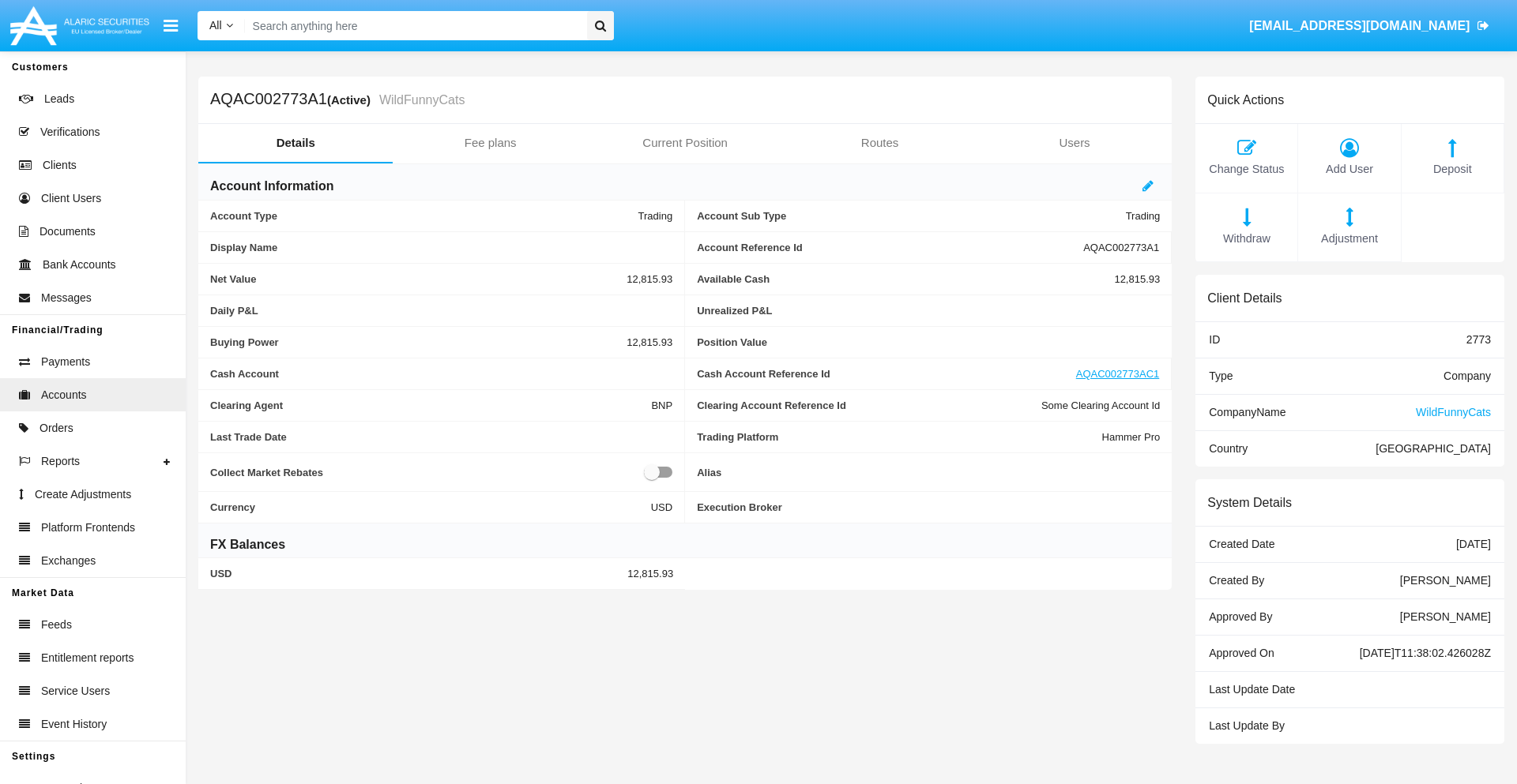
click at [1452, 169] on span "Deposit" at bounding box center [1452, 170] width 86 height 18
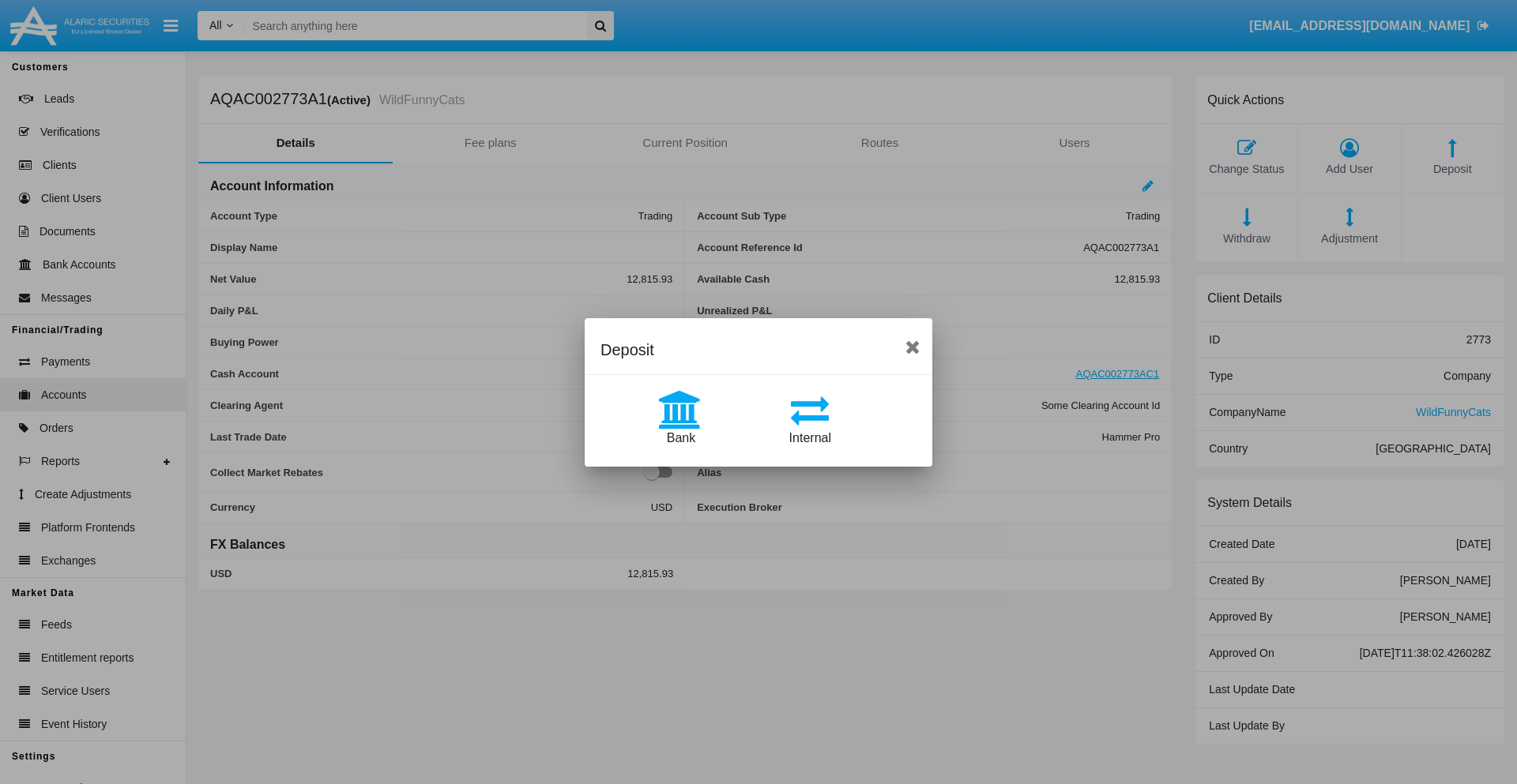
click at [810, 437] on span "Internal" at bounding box center [811, 437] width 42 height 13
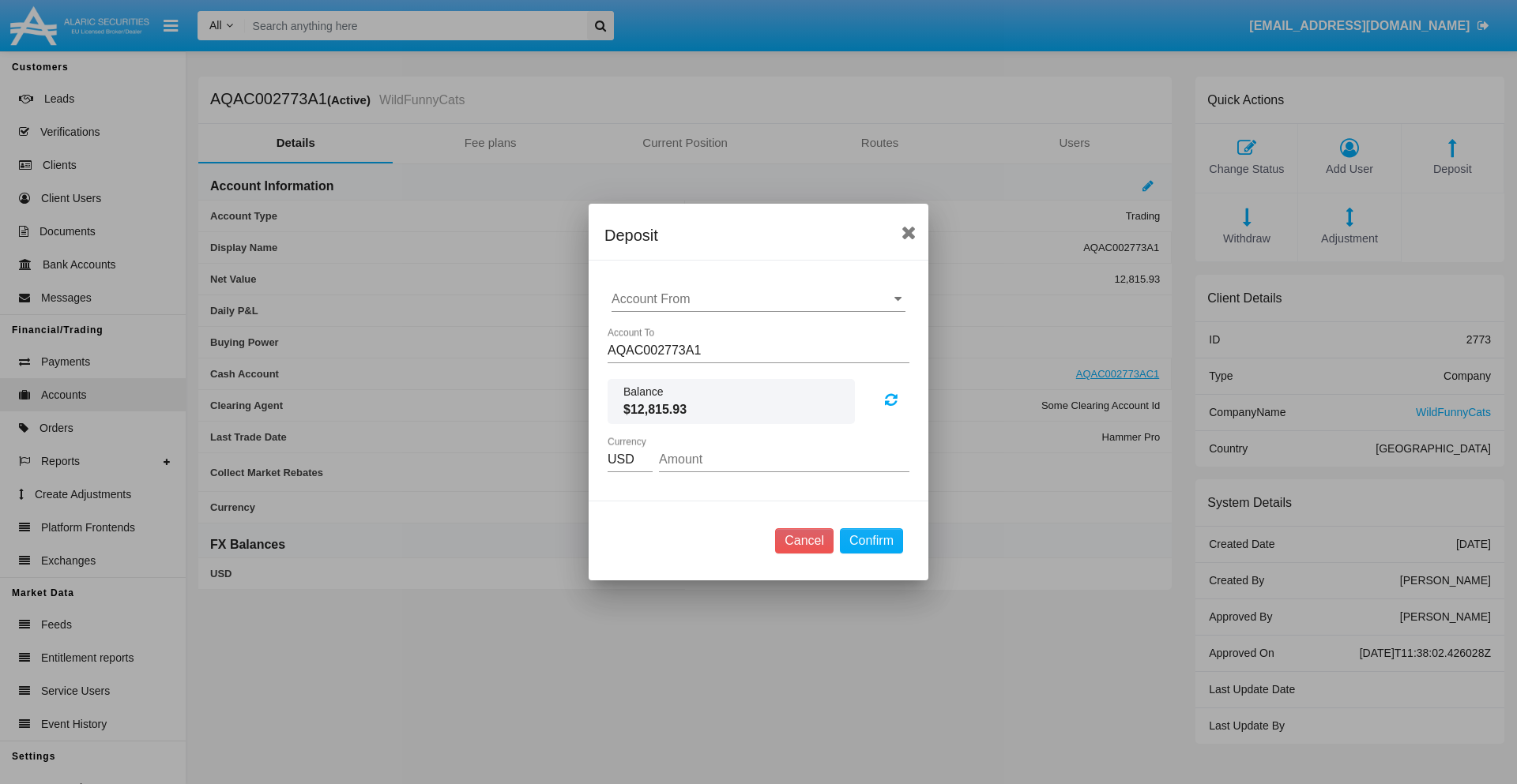
click at [758, 300] on input "Account From" at bounding box center [758, 300] width 294 height 14
click at [678, 368] on span "AQAC002773AC1" at bounding box center [679, 368] width 103 height 13
type input "AQAC002773AC1"
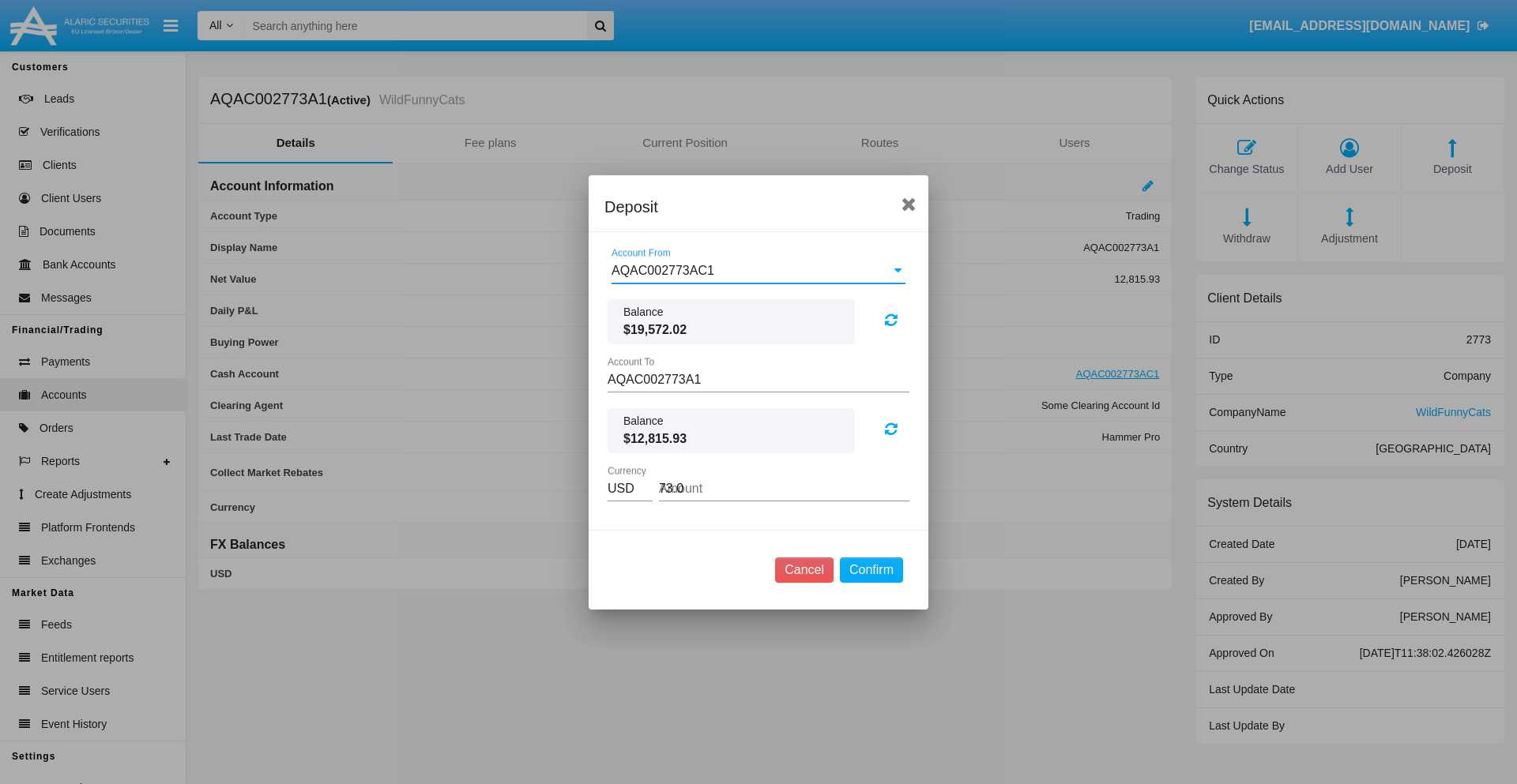
type input "73.07"
click at [870, 569] on button "Confirm" at bounding box center [871, 569] width 63 height 25
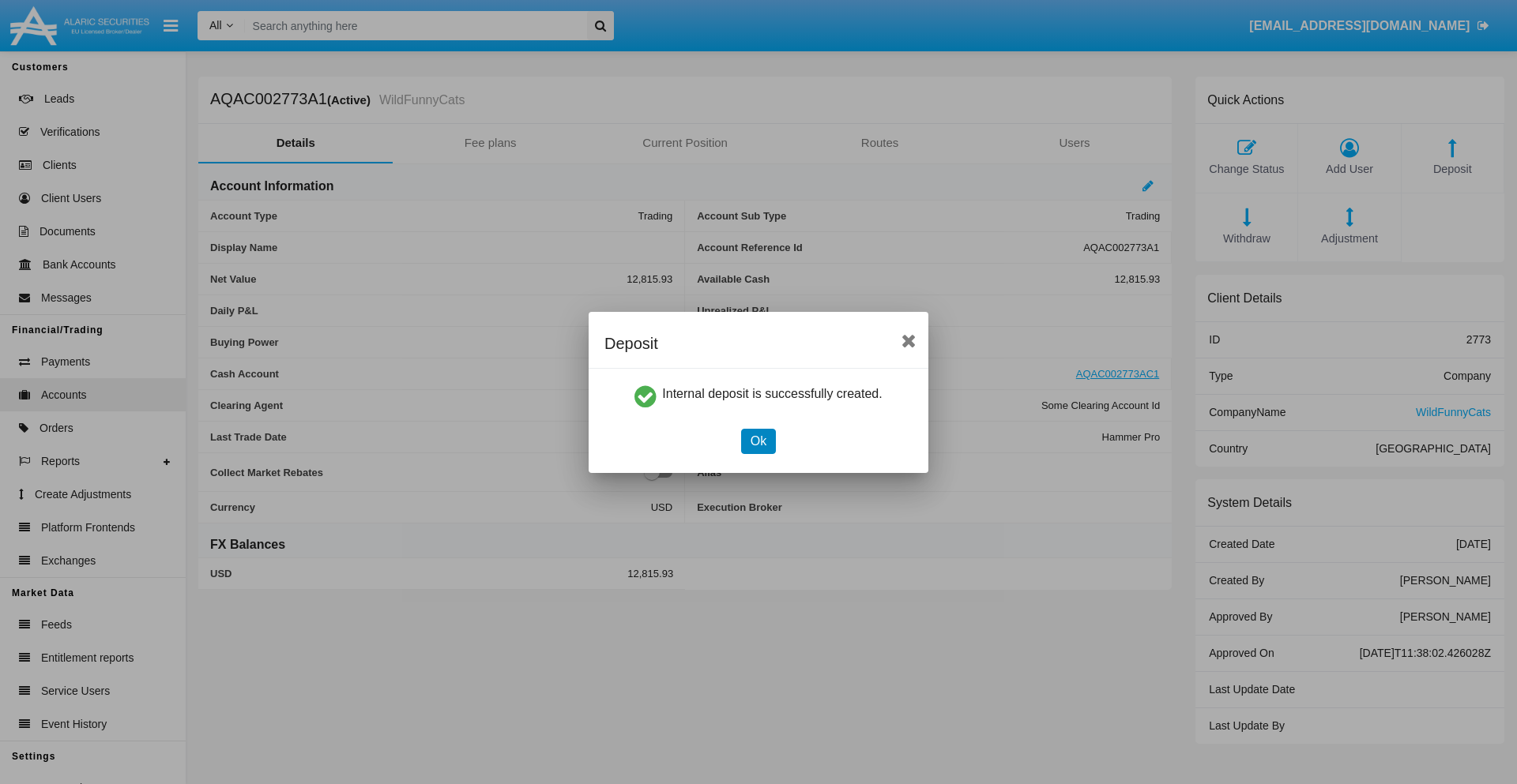
click at [757, 441] on button "Ok" at bounding box center [759, 441] width 35 height 25
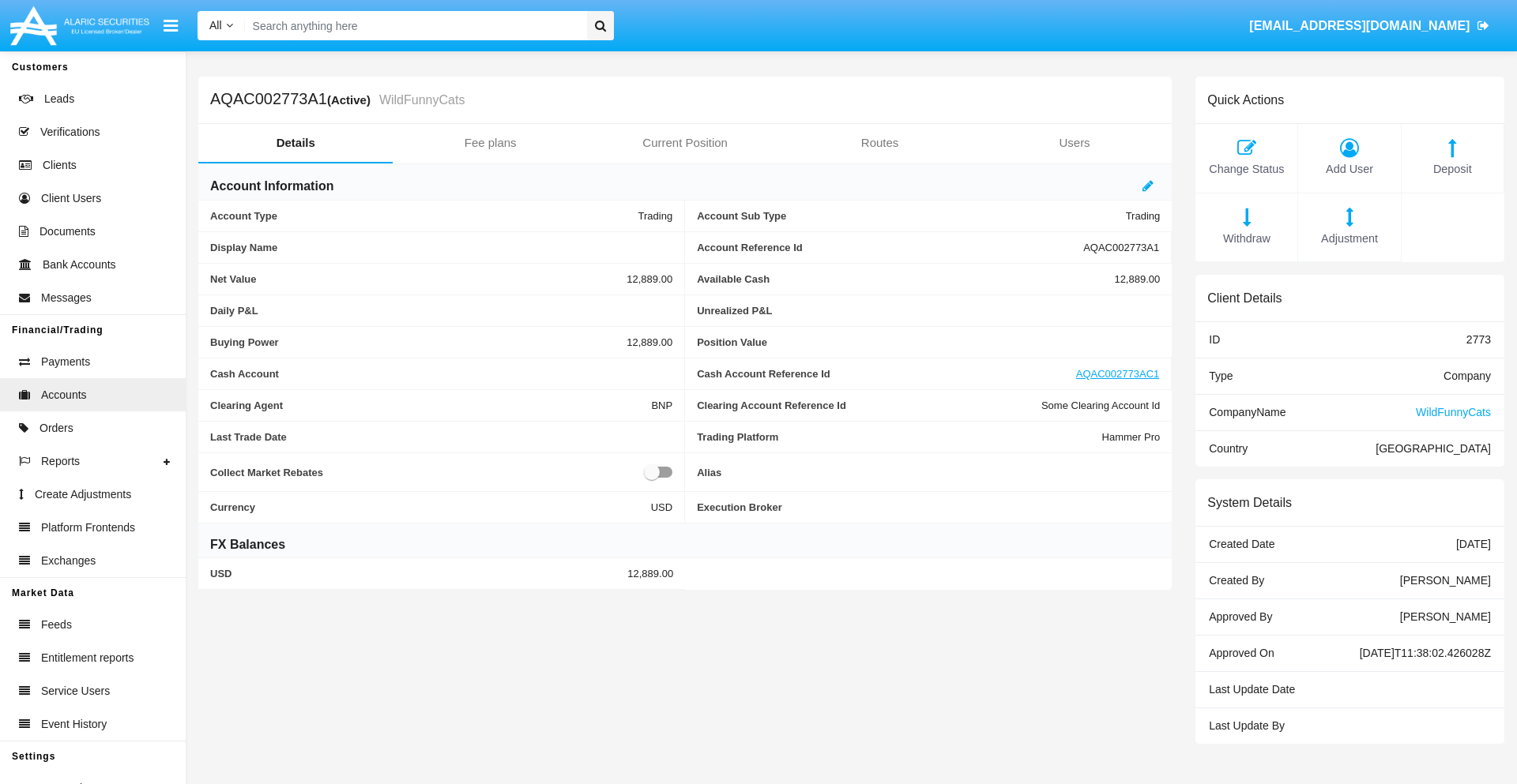
click at [1246, 238] on span "Withdraw" at bounding box center [1246, 239] width 86 height 18
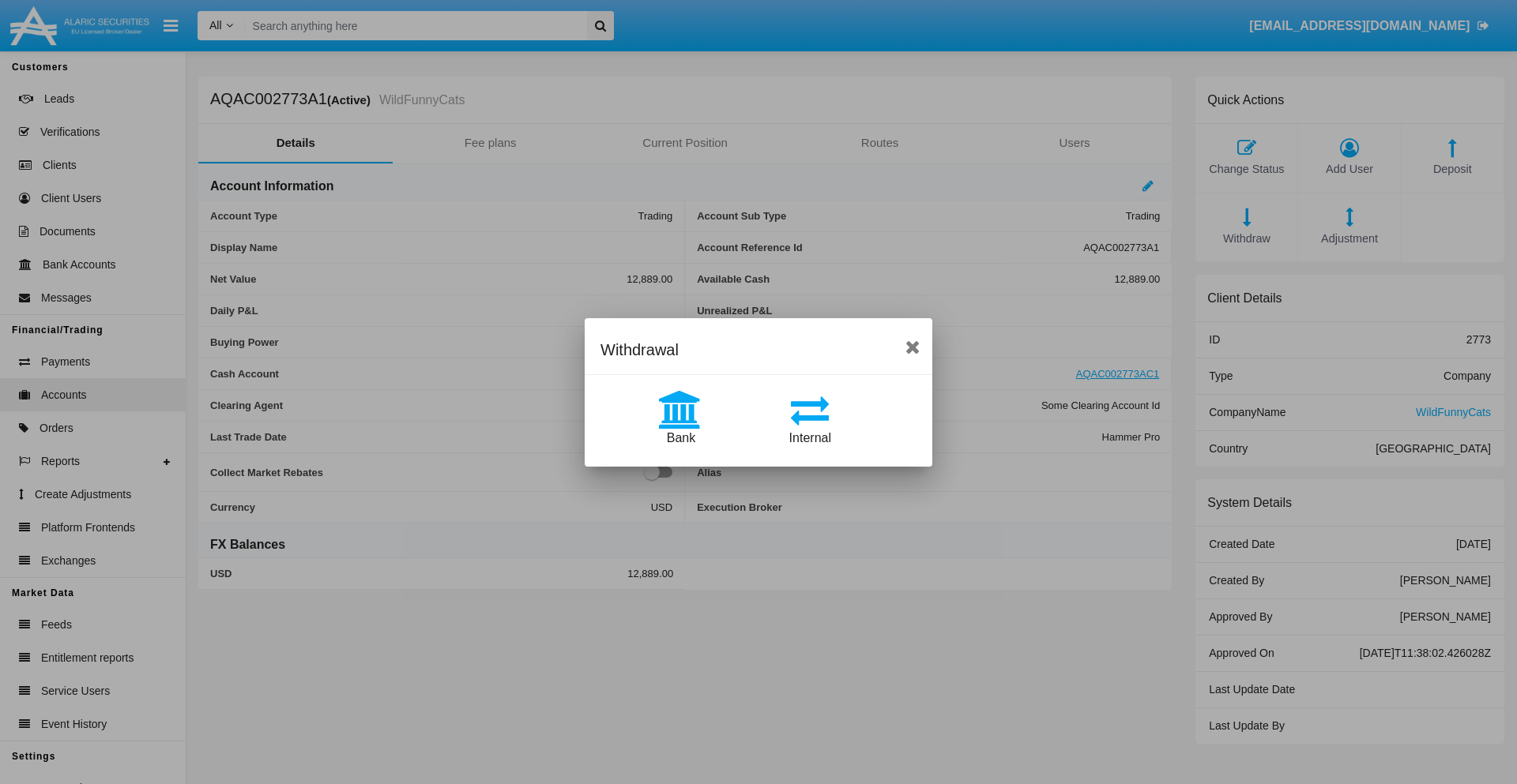
click at [810, 437] on span "Internal" at bounding box center [811, 437] width 42 height 13
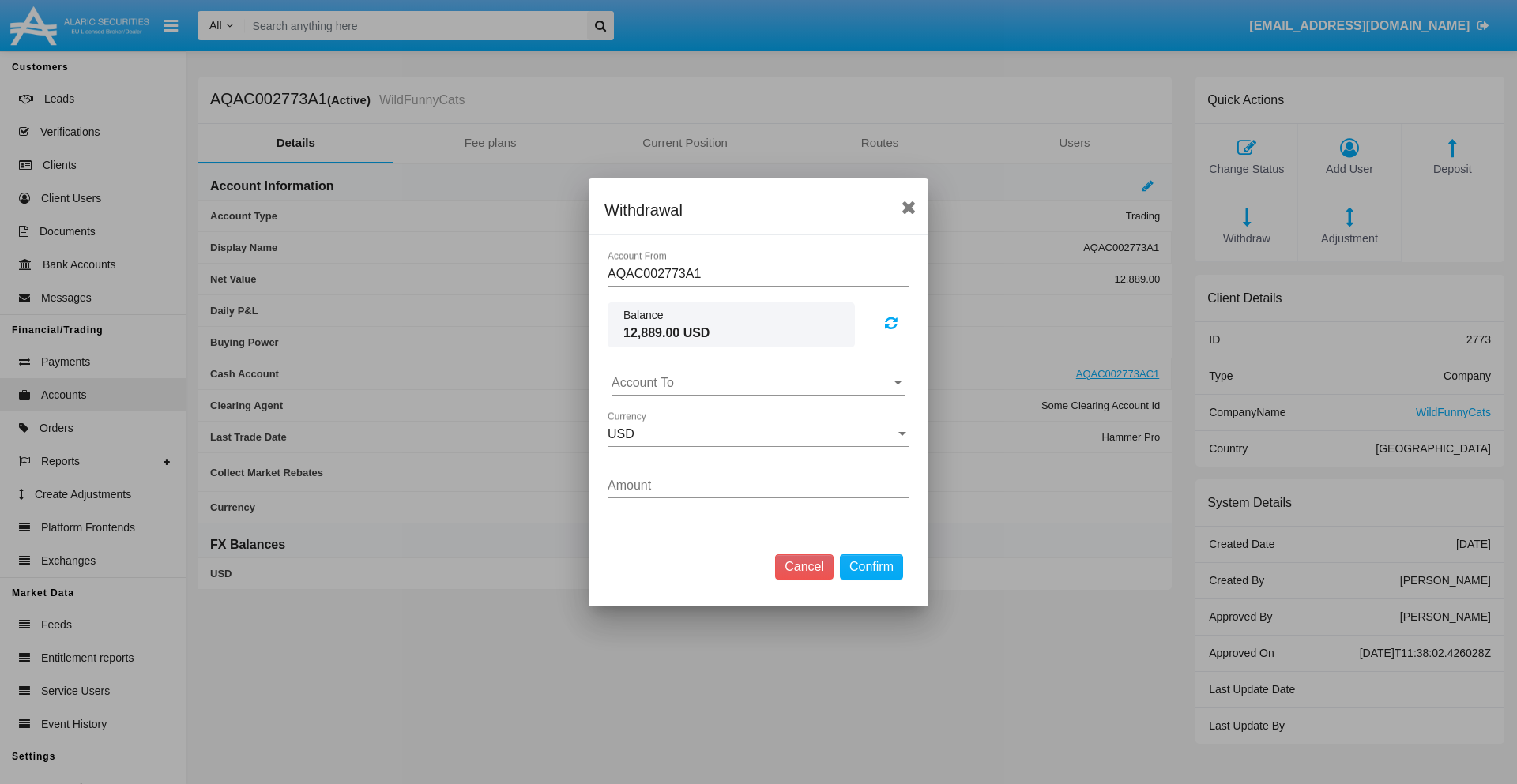
click at [758, 382] on input "Account To" at bounding box center [758, 383] width 294 height 14
click at [678, 452] on span "AQAC002773AC1" at bounding box center [679, 451] width 103 height 13
type input "AQAC002773AC1"
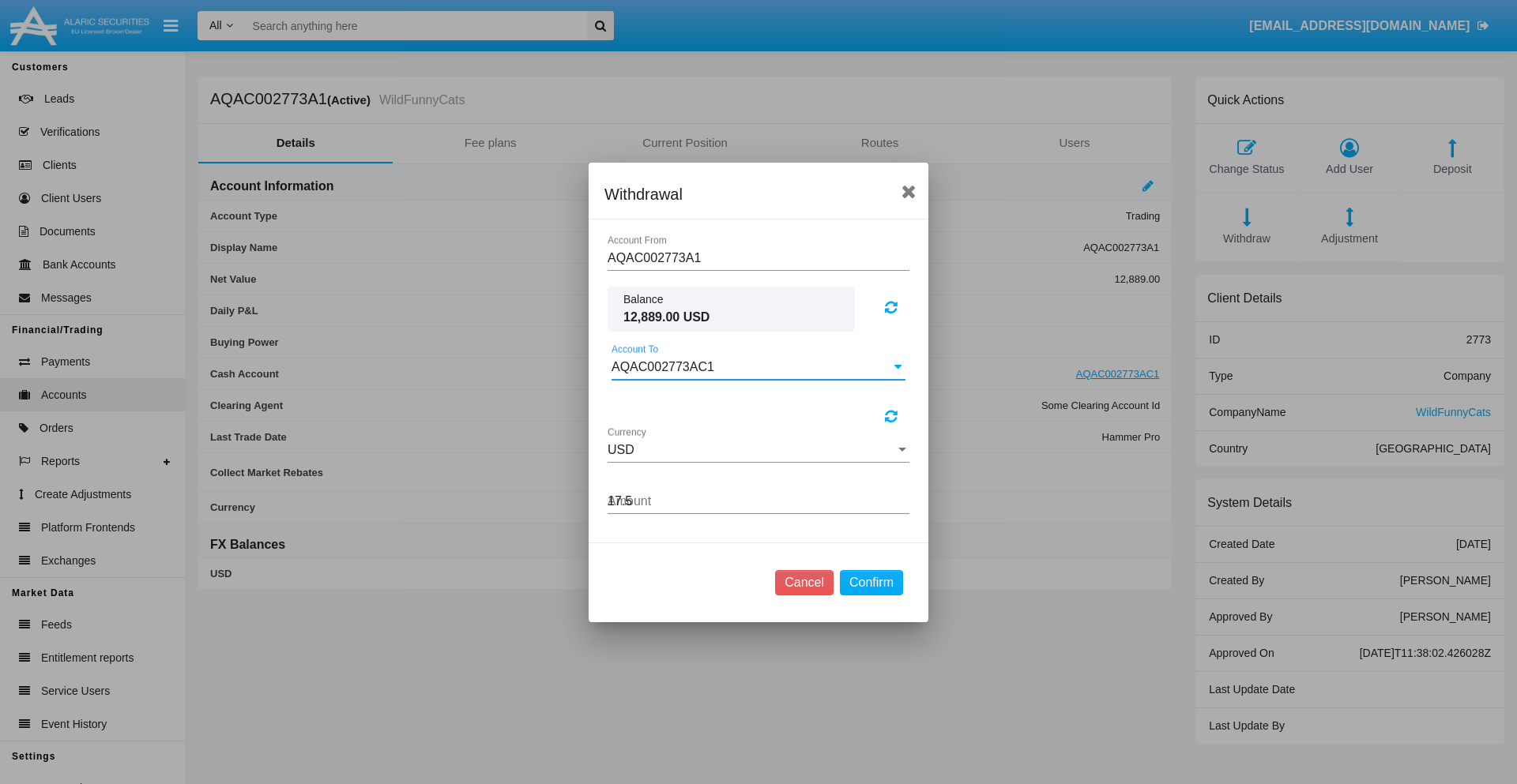
type input "17.55"
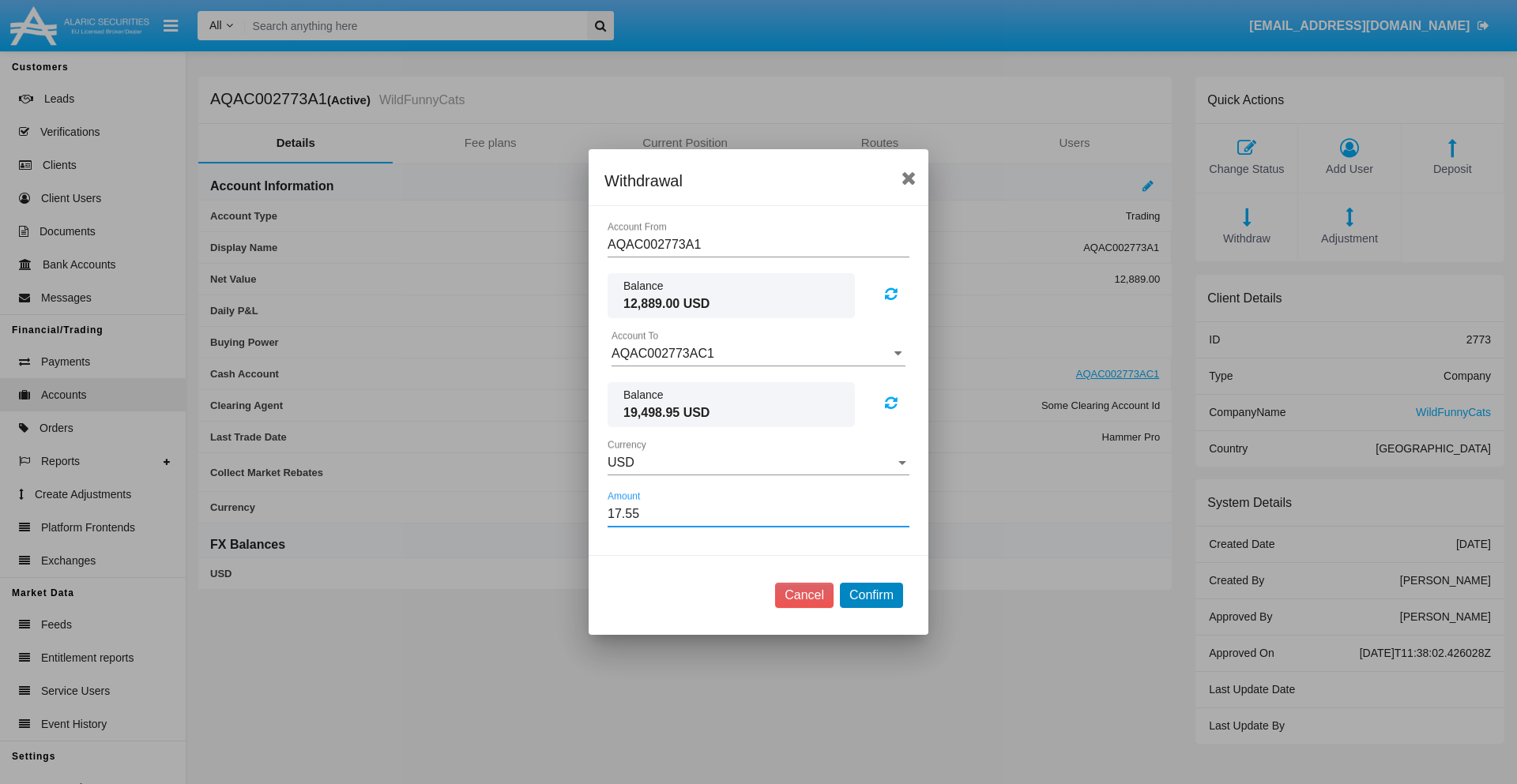
click at [870, 596] on button "Confirm" at bounding box center [871, 595] width 63 height 25
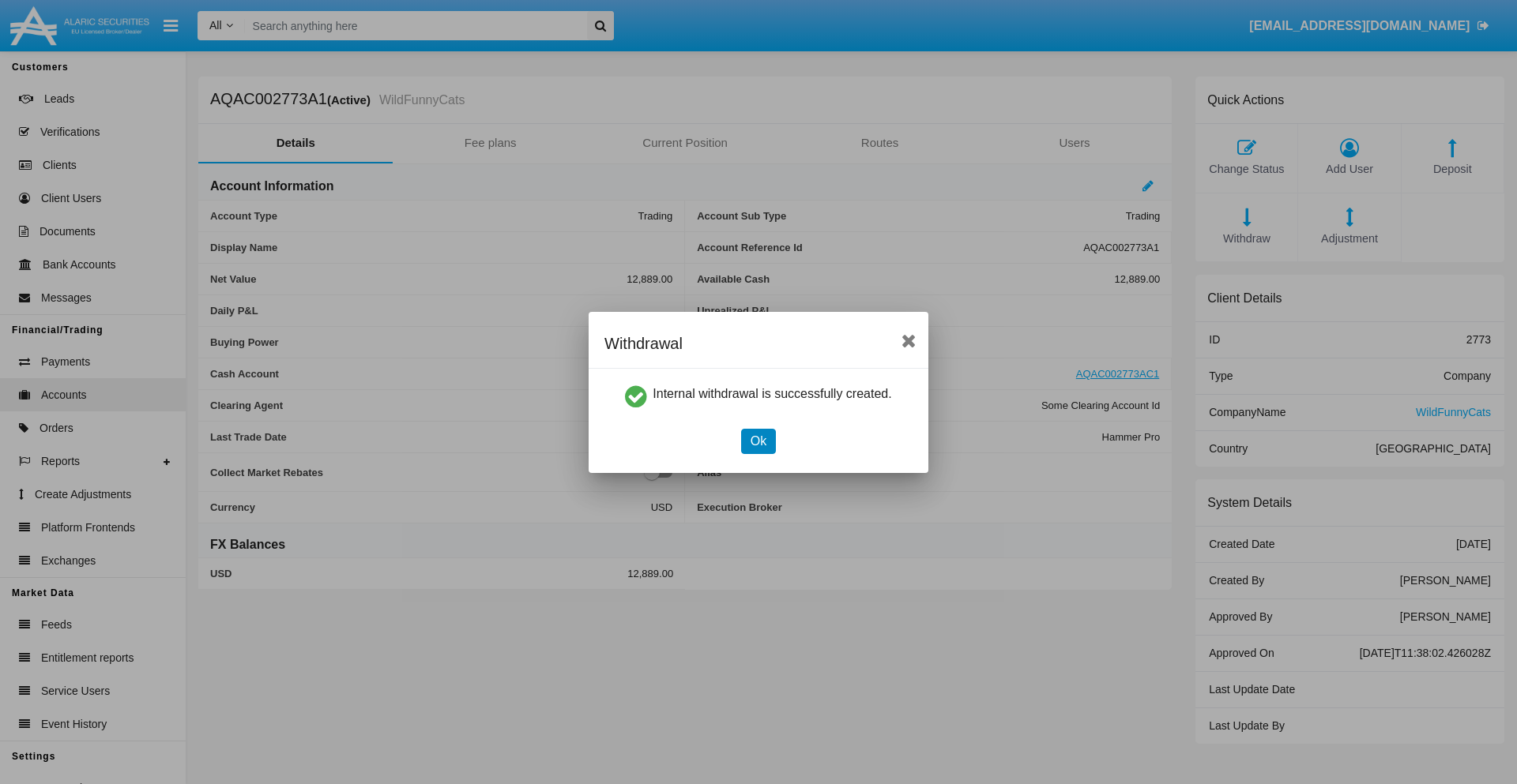
click at [757, 441] on button "Ok" at bounding box center [759, 441] width 35 height 25
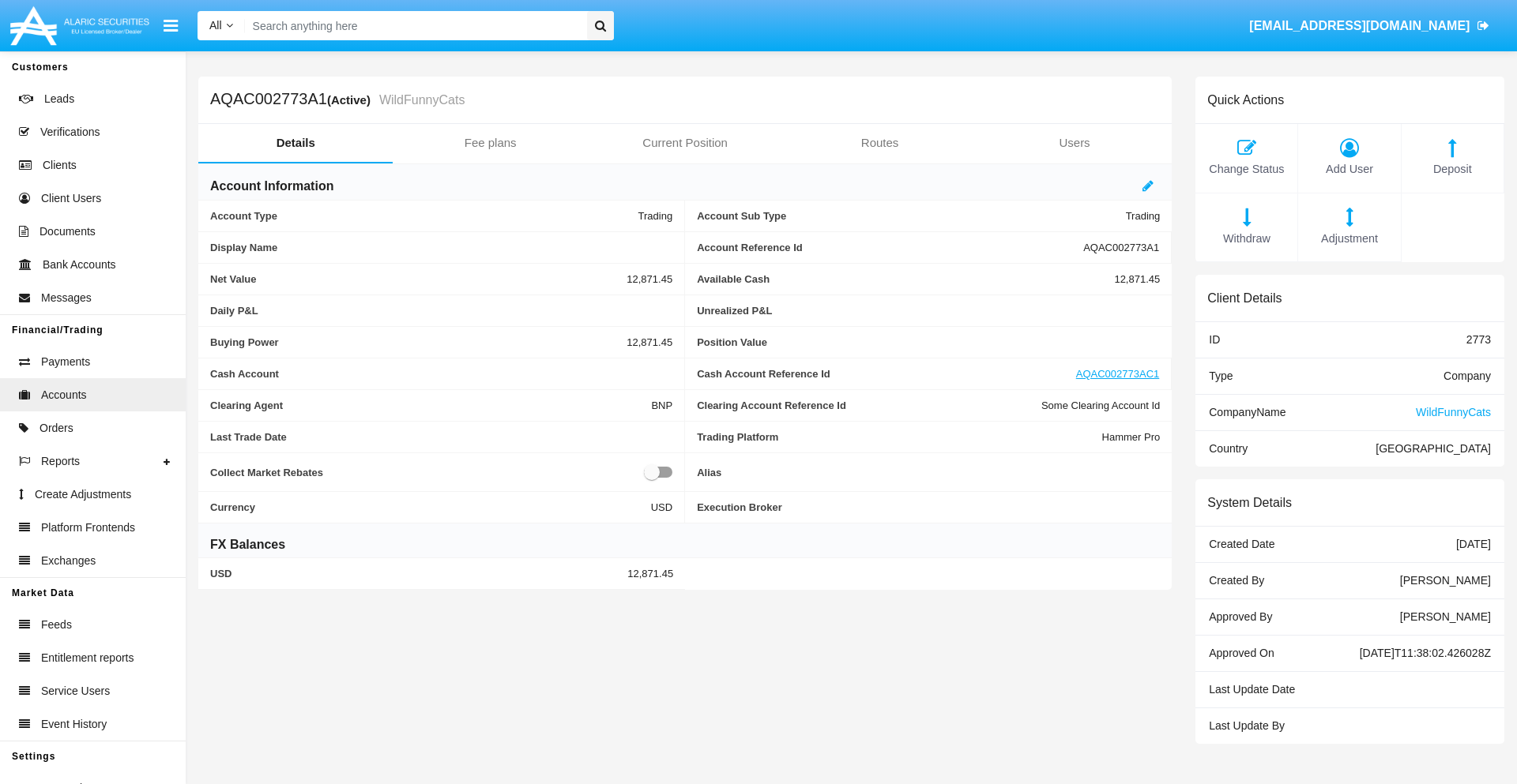
click at [1246, 238] on span "Withdraw" at bounding box center [1246, 239] width 86 height 18
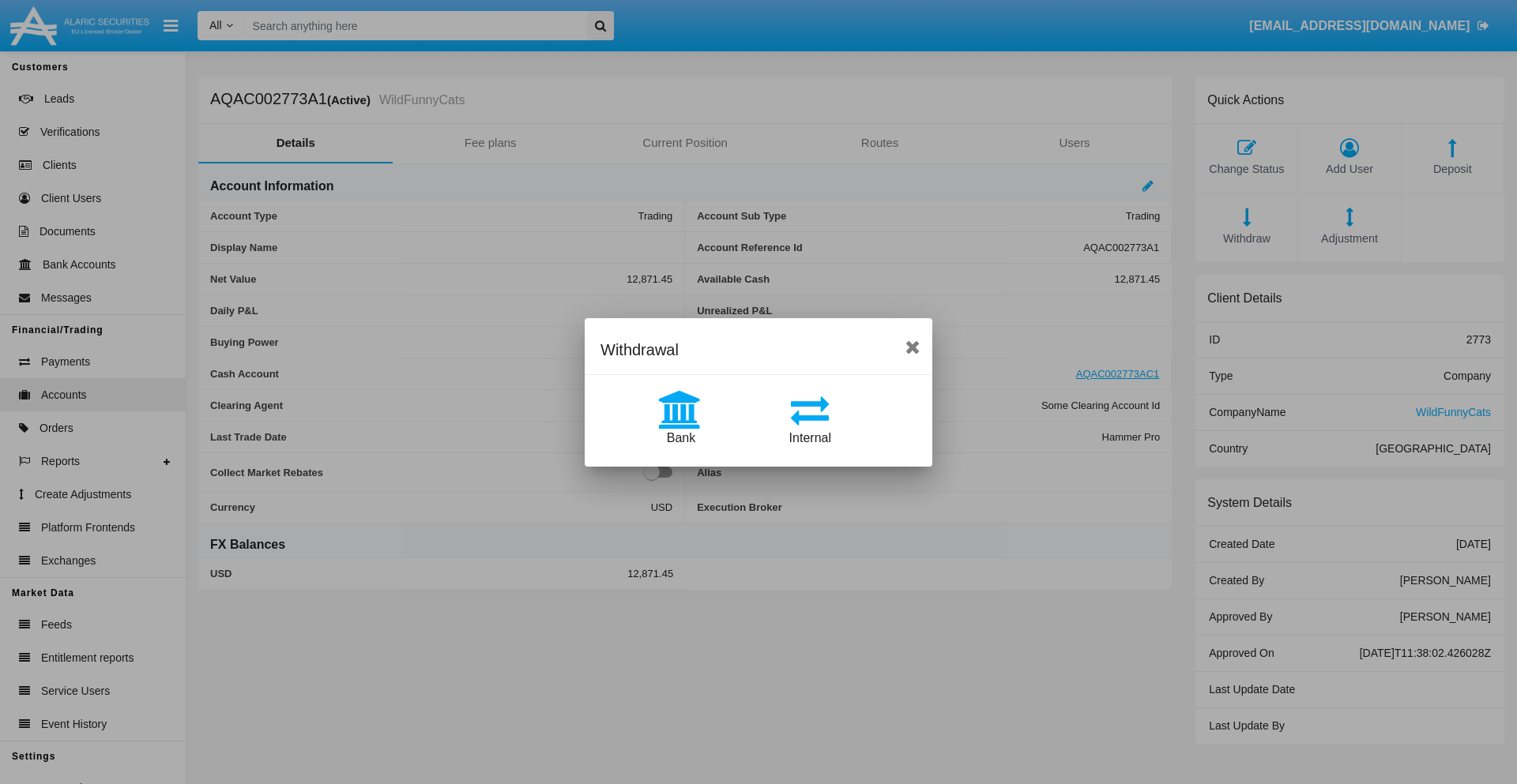
click at [680, 437] on span "Bank" at bounding box center [681, 437] width 28 height 13
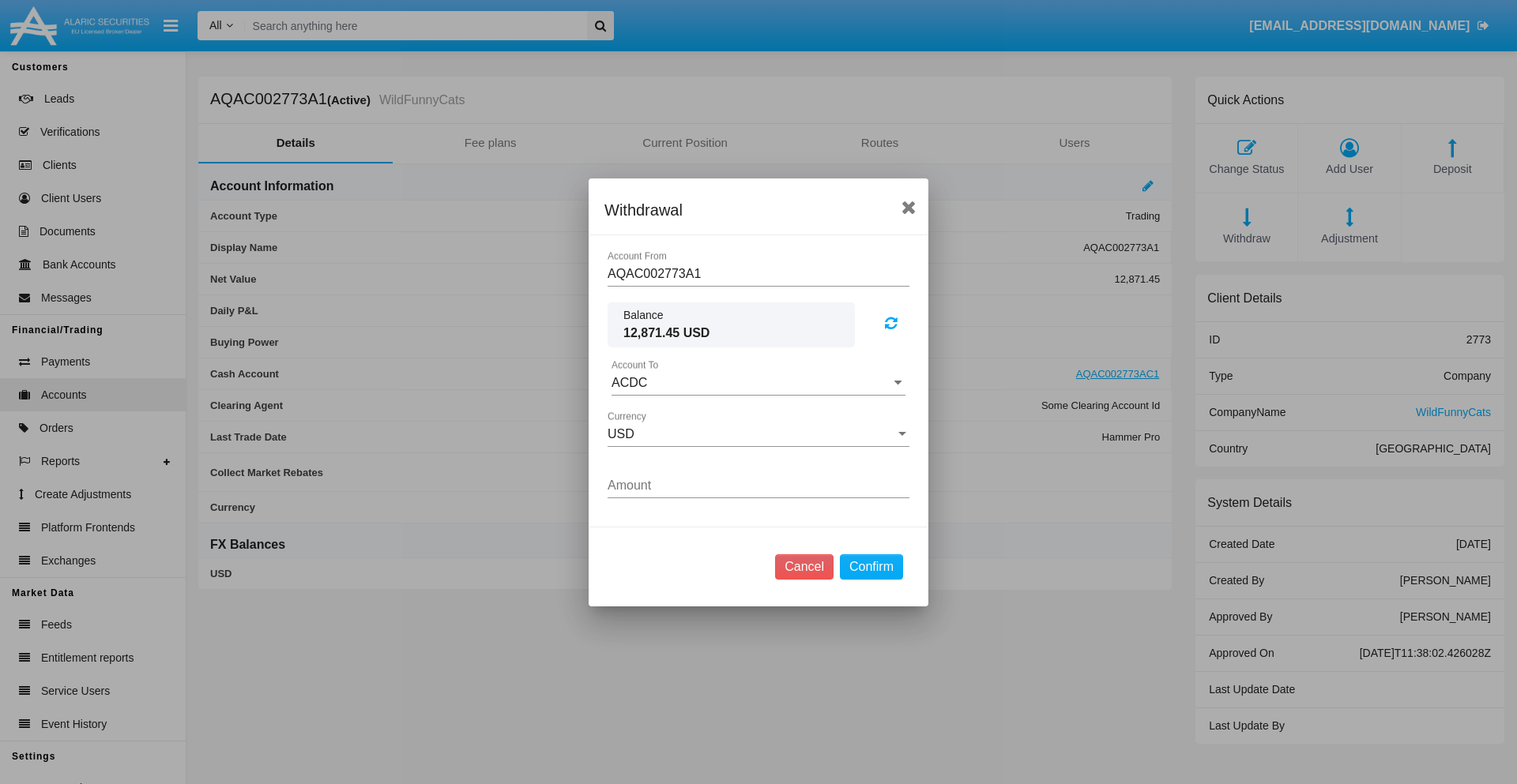
click at [758, 382] on input "ACDC" at bounding box center [758, 383] width 294 height 14
click at [645, 413] on span "ACDC" at bounding box center [646, 413] width 36 height 13
type input "ACDC"
type input "76.58"
click at [870, 566] on button "Confirm" at bounding box center [871, 567] width 63 height 25
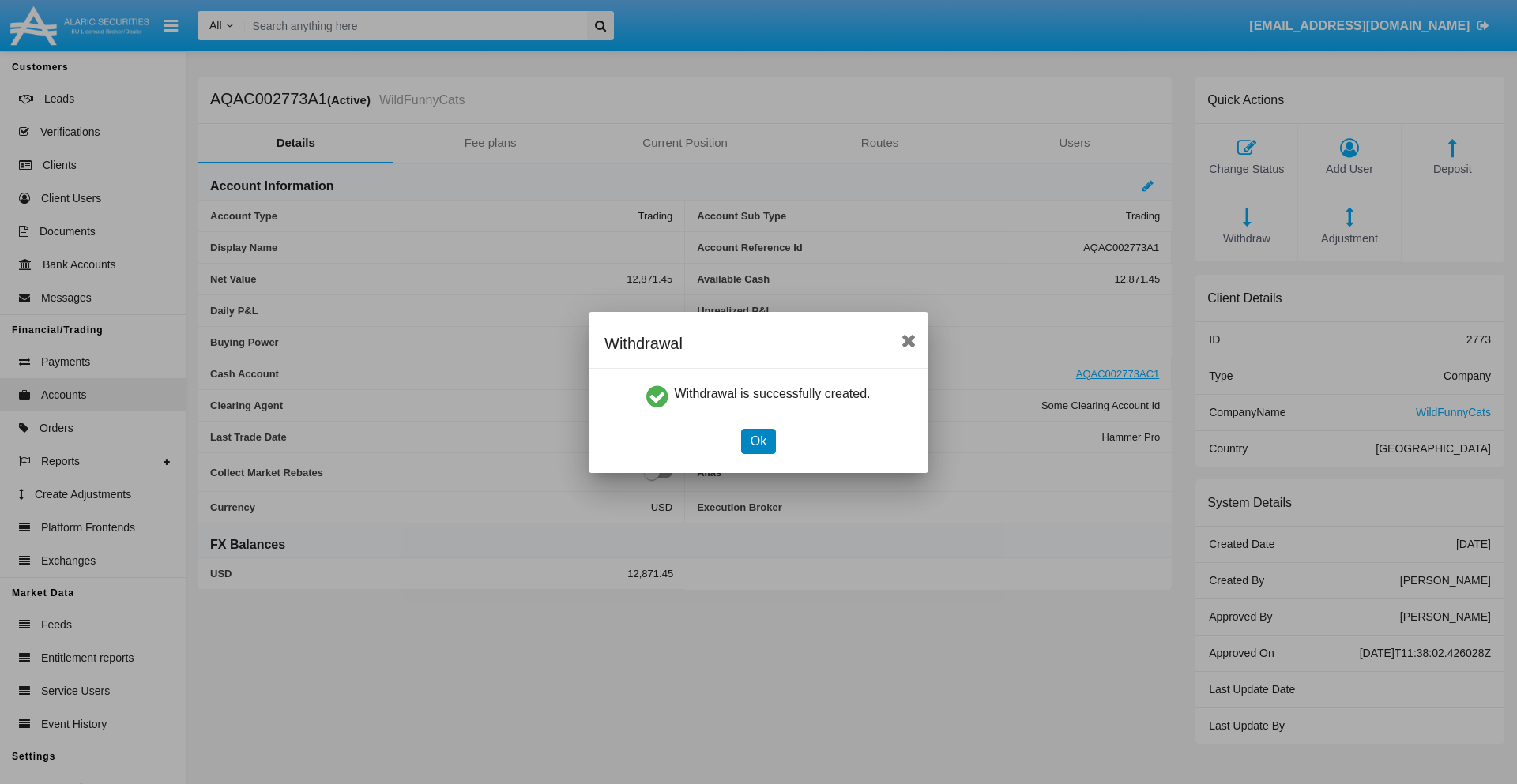
click at [757, 441] on button "Ok" at bounding box center [759, 441] width 35 height 25
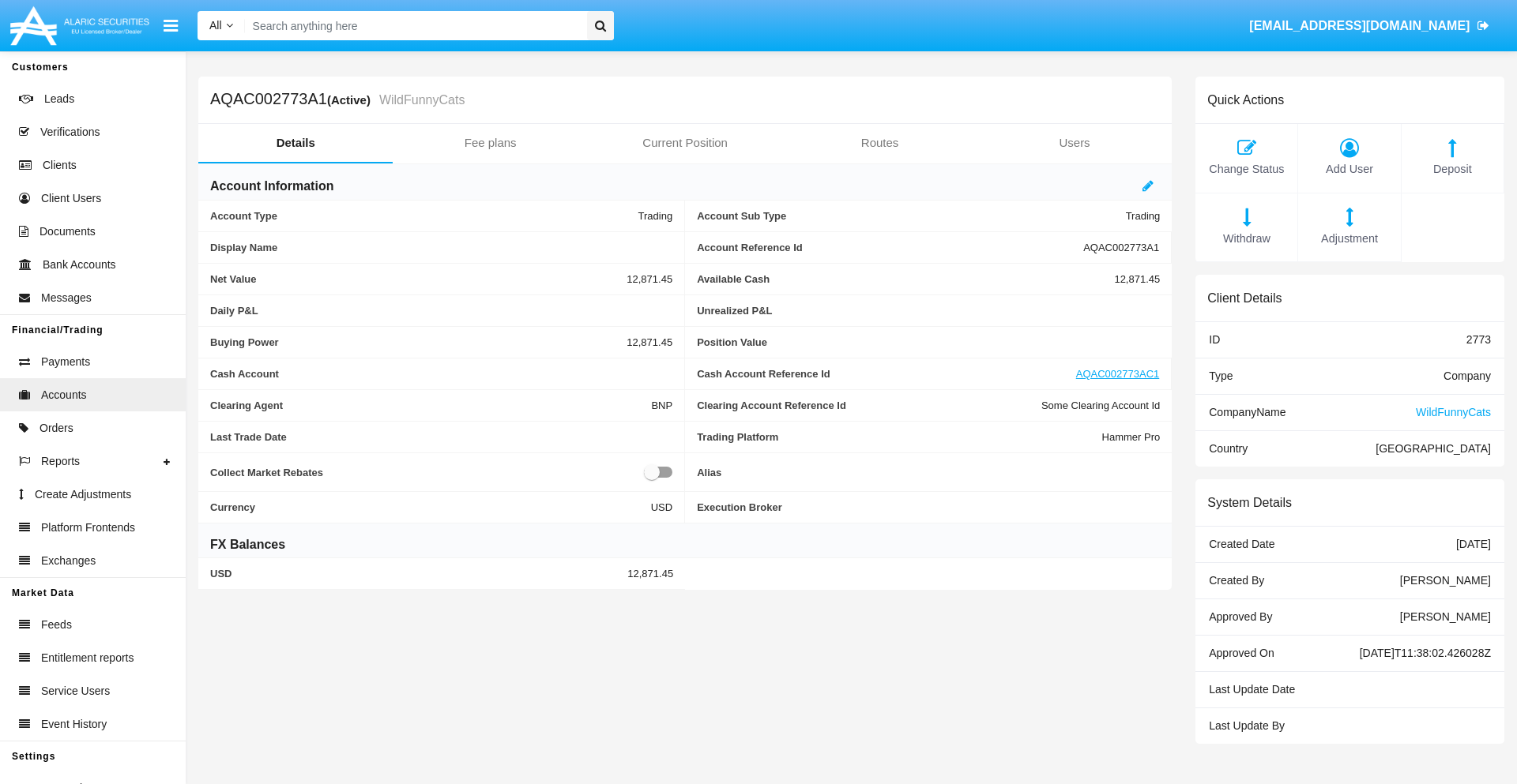
click at [1350, 238] on span "Adjustment" at bounding box center [1349, 239] width 86 height 18
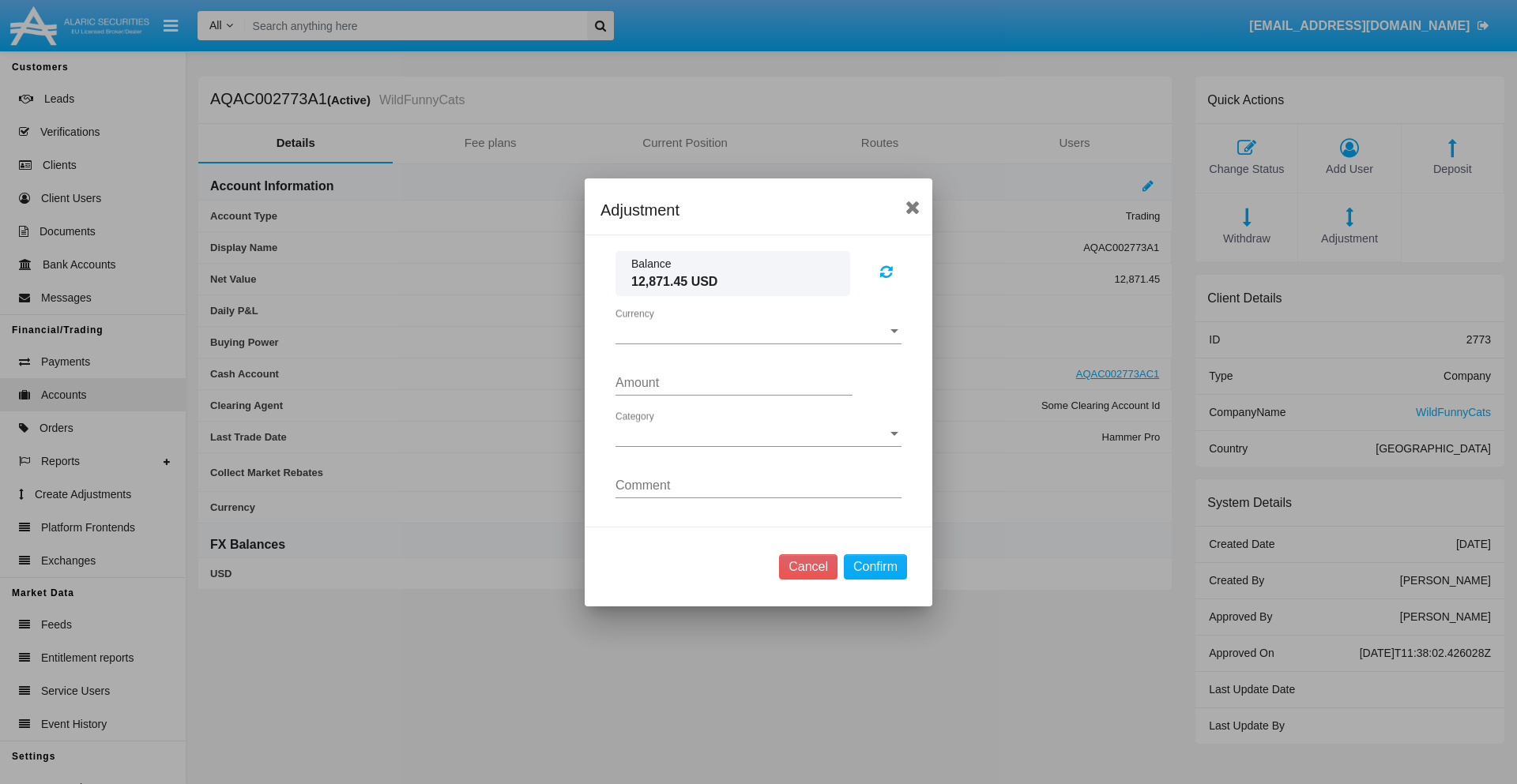
click at [758, 331] on span "Currency" at bounding box center [751, 331] width 272 height 14
click at [758, 343] on span "USD" at bounding box center [745, 343] width 260 height 38
click at [758, 434] on span "Category" at bounding box center [751, 434] width 272 height 14
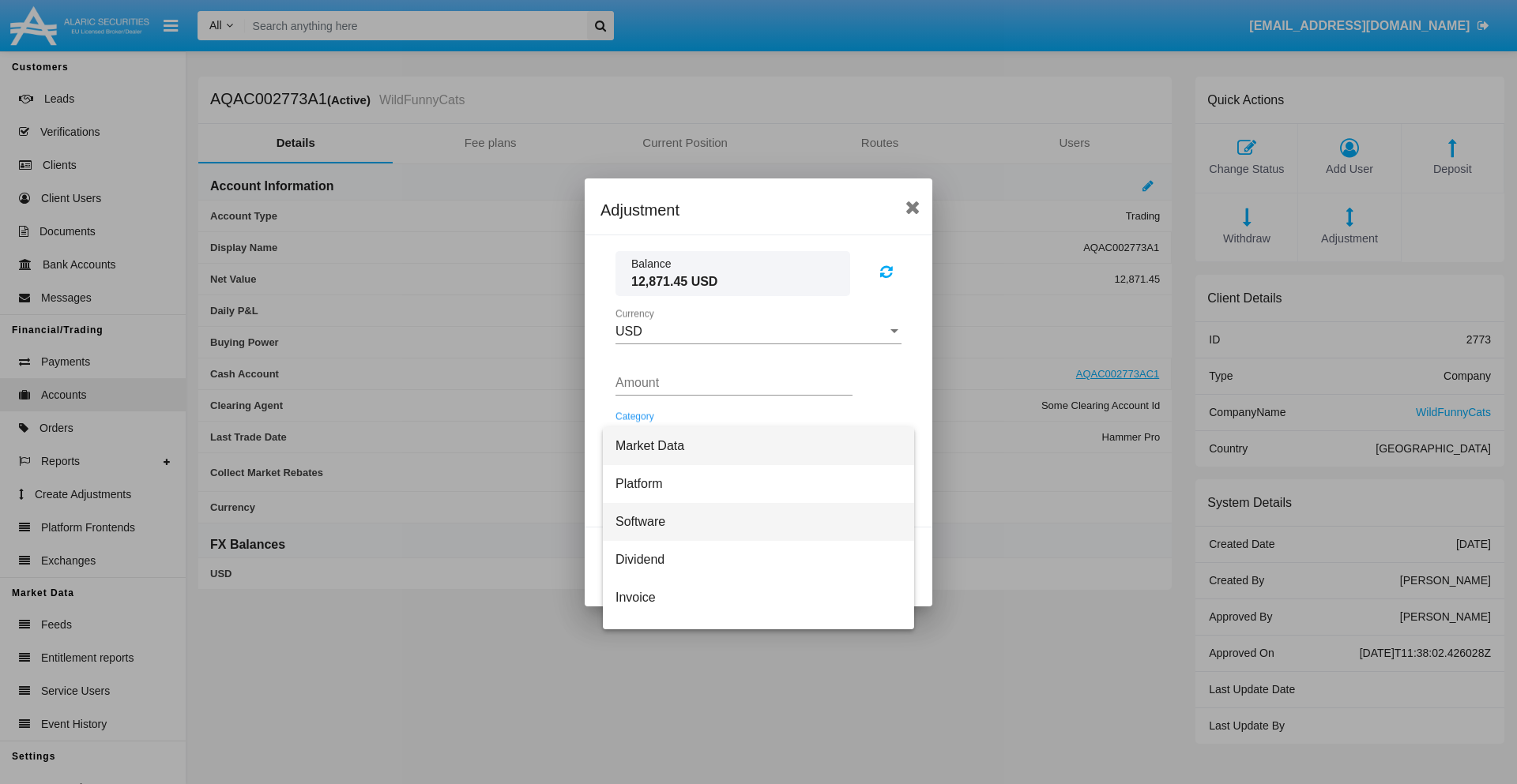
click at [752, 521] on span "Software" at bounding box center [758, 521] width 286 height 38
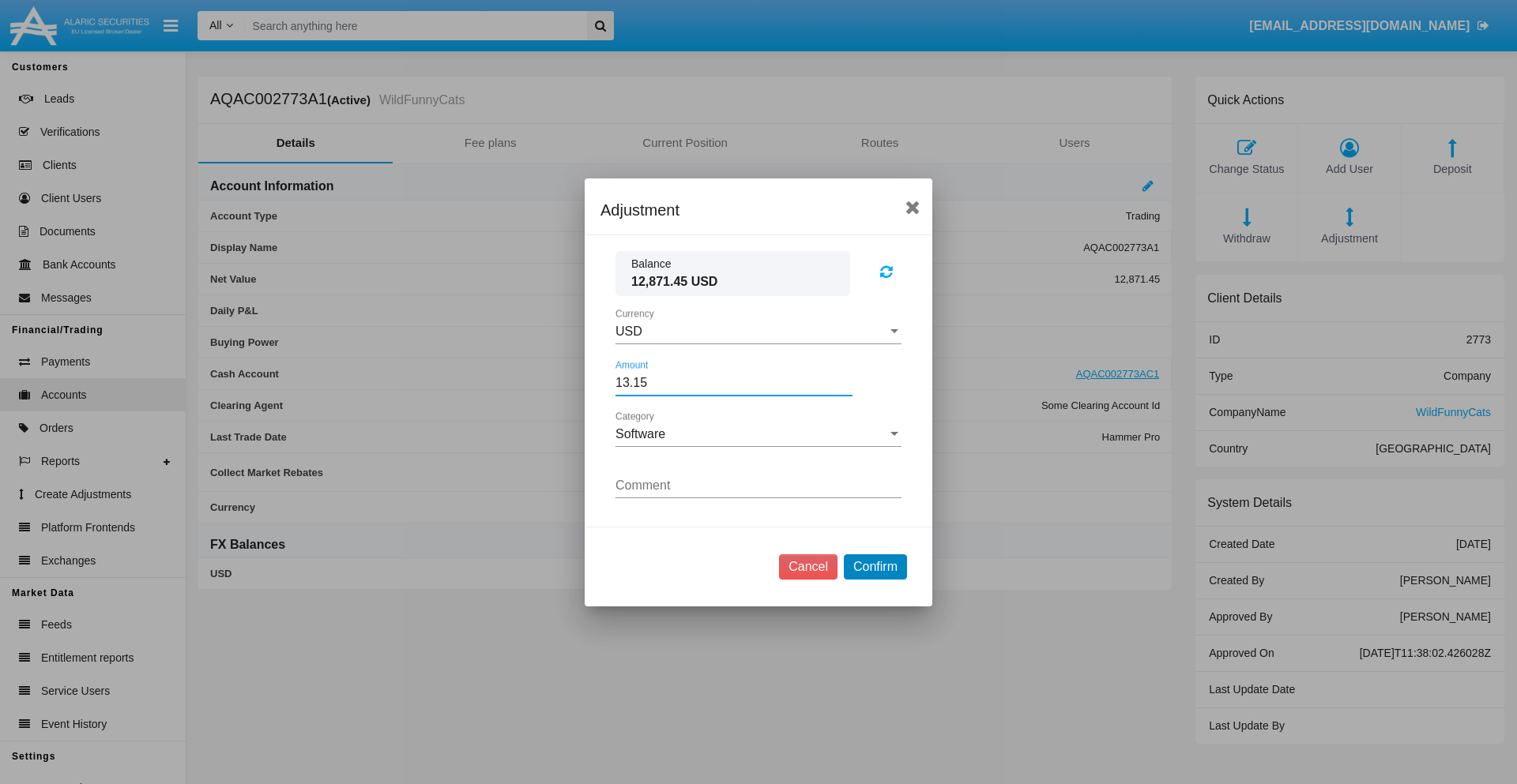
click at [875, 566] on button "Confirm" at bounding box center [875, 567] width 63 height 25
type input "13.1500"
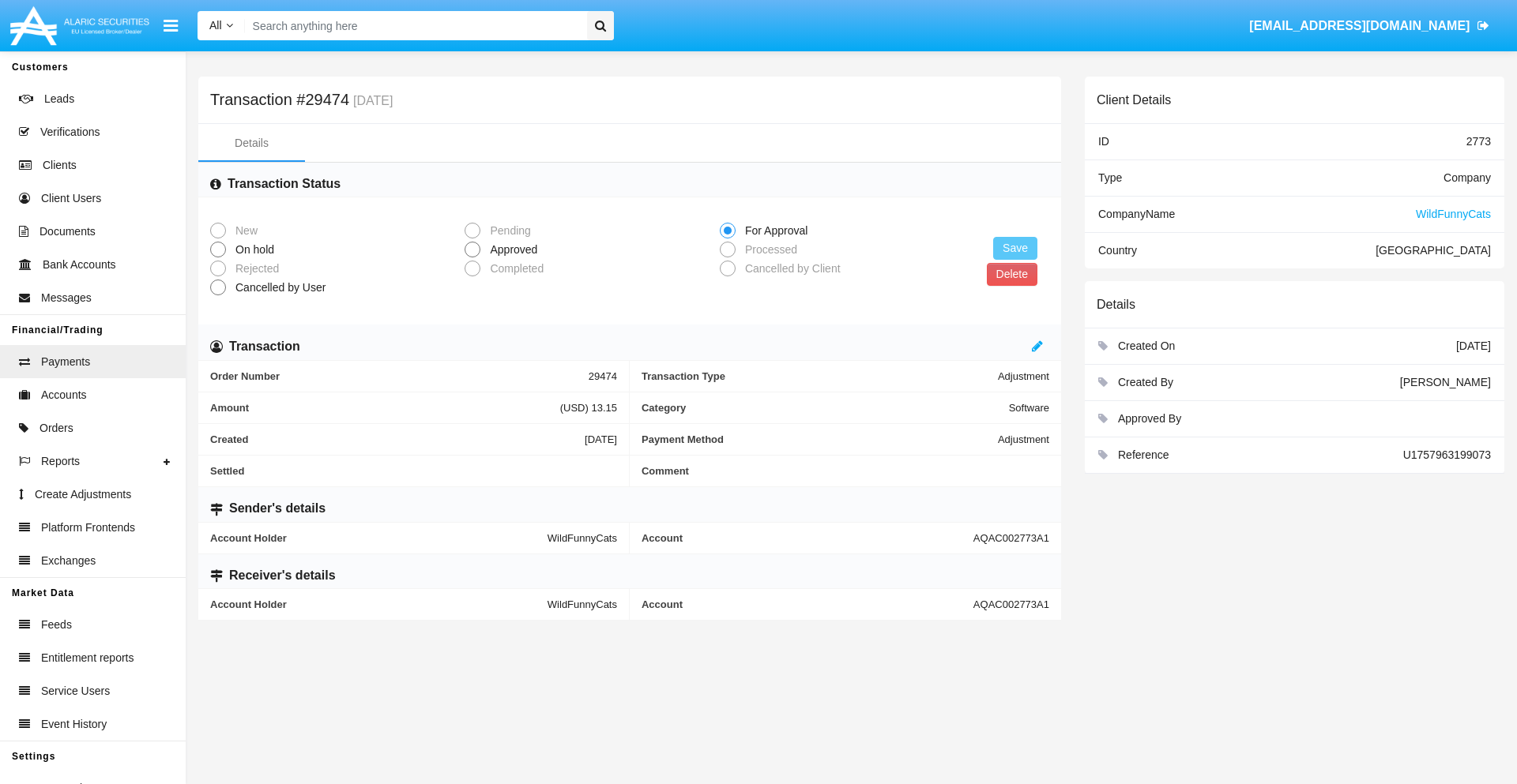
click at [510, 250] on span "Approved" at bounding box center [510, 250] width 60 height 17
click at [472, 258] on input "Approved" at bounding box center [471, 258] width 1 height 1
radio input "true"
click at [1015, 248] on button "Save" at bounding box center [1015, 248] width 44 height 23
click at [1011, 274] on button "Delete" at bounding box center [1012, 274] width 51 height 23
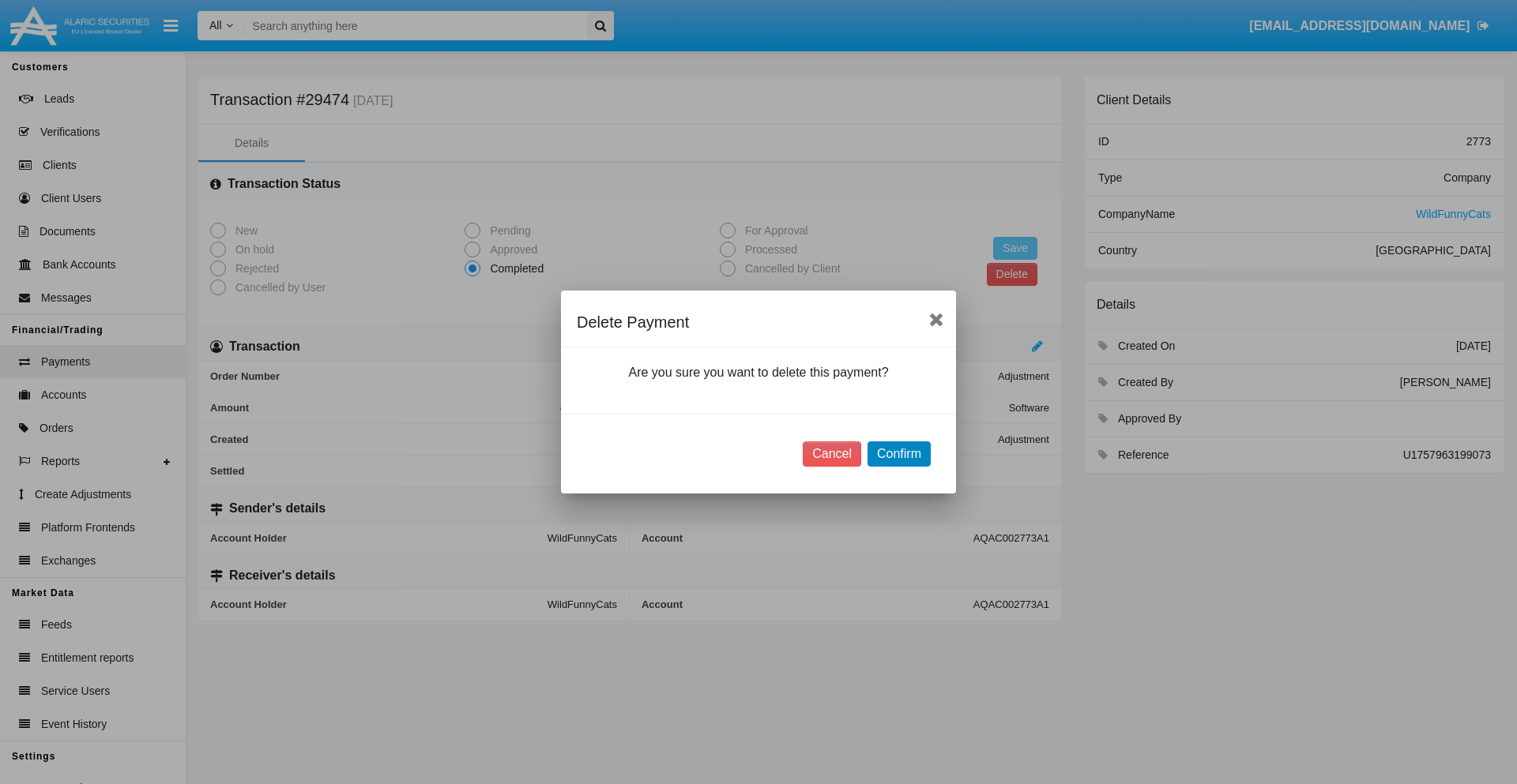
click at [898, 454] on button "Confirm" at bounding box center [899, 454] width 63 height 25
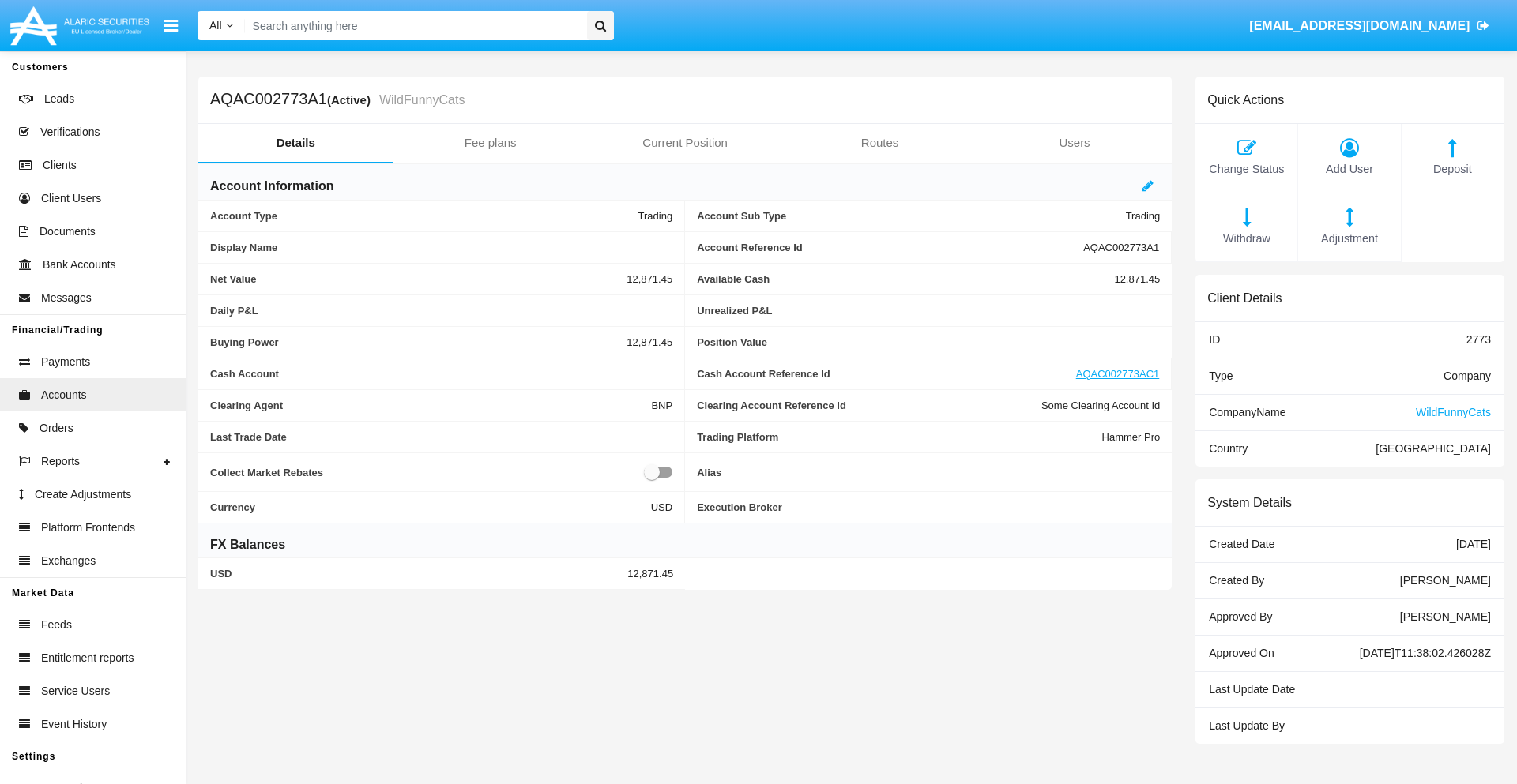
click at [1452, 169] on span "Deposit" at bounding box center [1452, 170] width 86 height 18
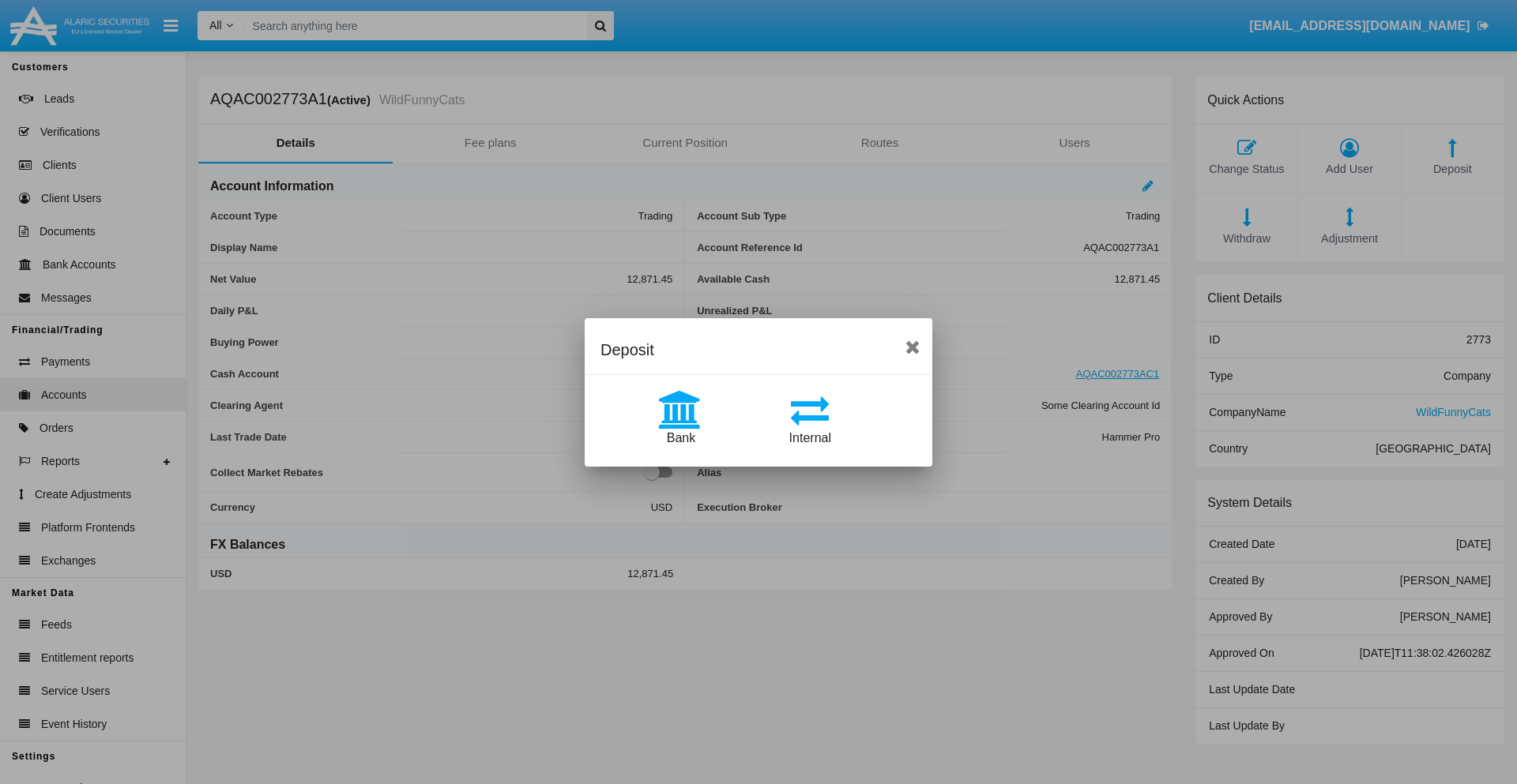
click at [680, 437] on span "Bank" at bounding box center [681, 437] width 28 height 13
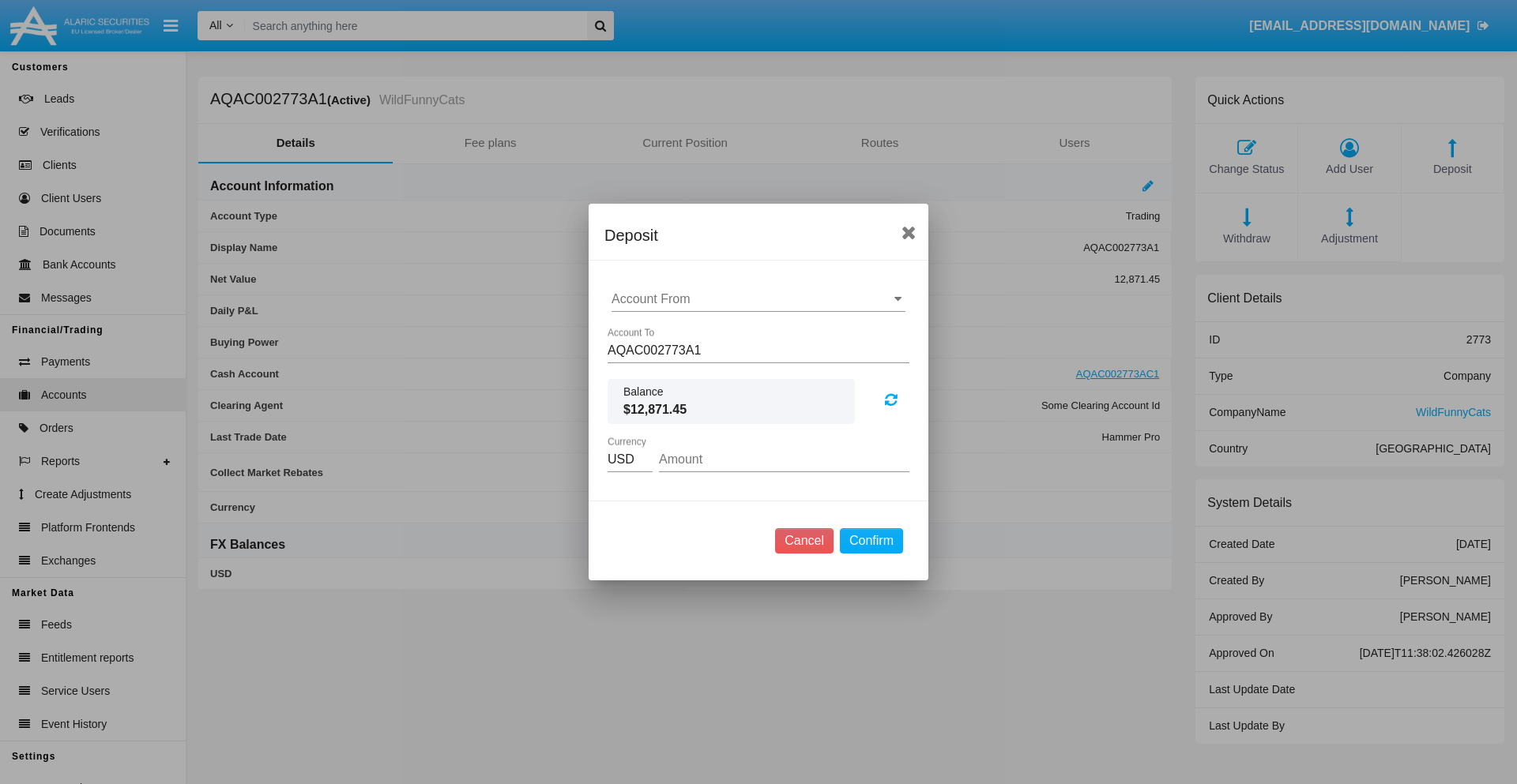
click at [758, 300] on input "Account From" at bounding box center [758, 300] width 294 height 14
click at [645, 330] on span "ACDC" at bounding box center [646, 330] width 36 height 13
type input "ACDC"
type input "44.98"
click at [870, 540] on button "Confirm" at bounding box center [871, 540] width 63 height 25
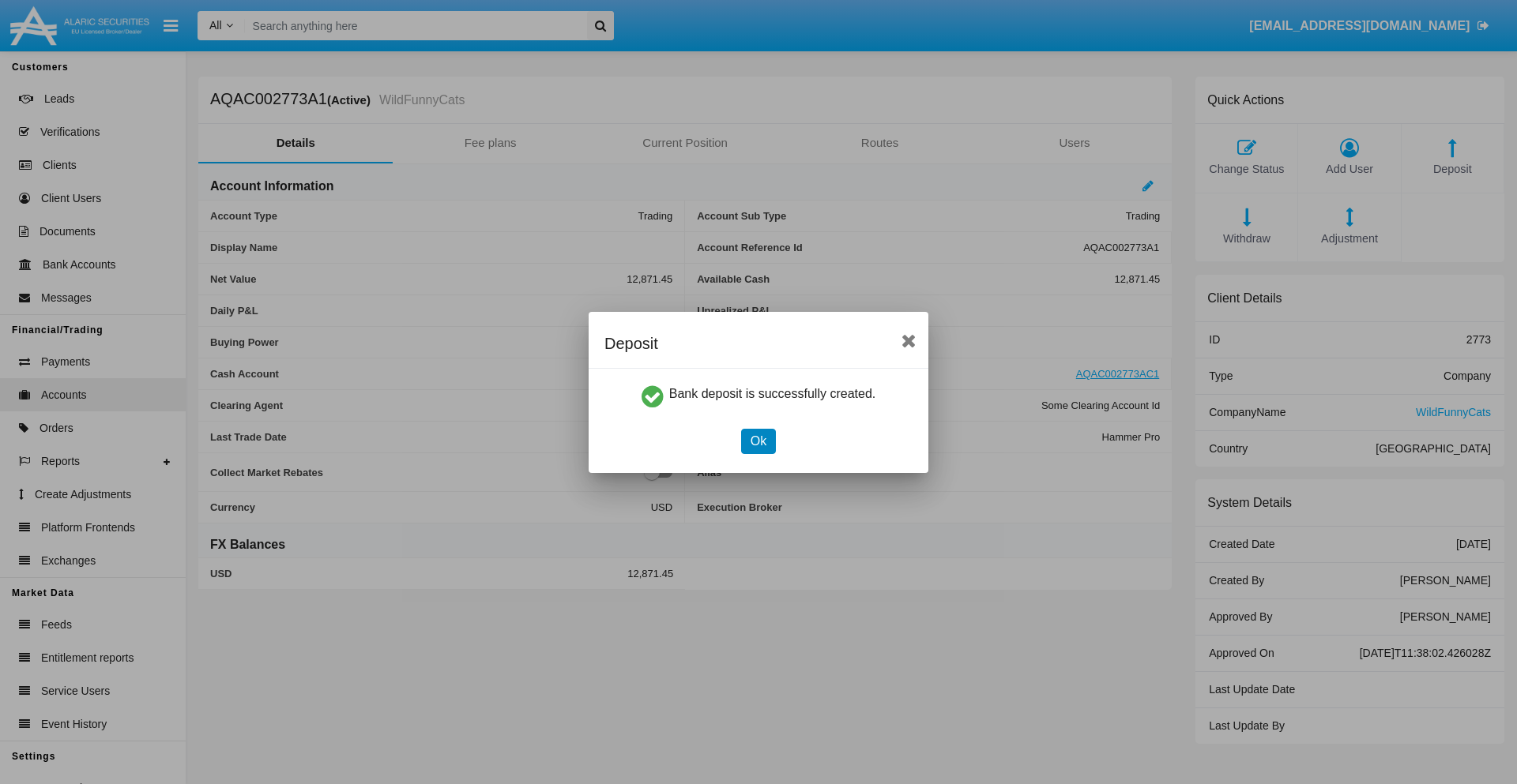
click at [757, 441] on button "Ok" at bounding box center [759, 441] width 35 height 25
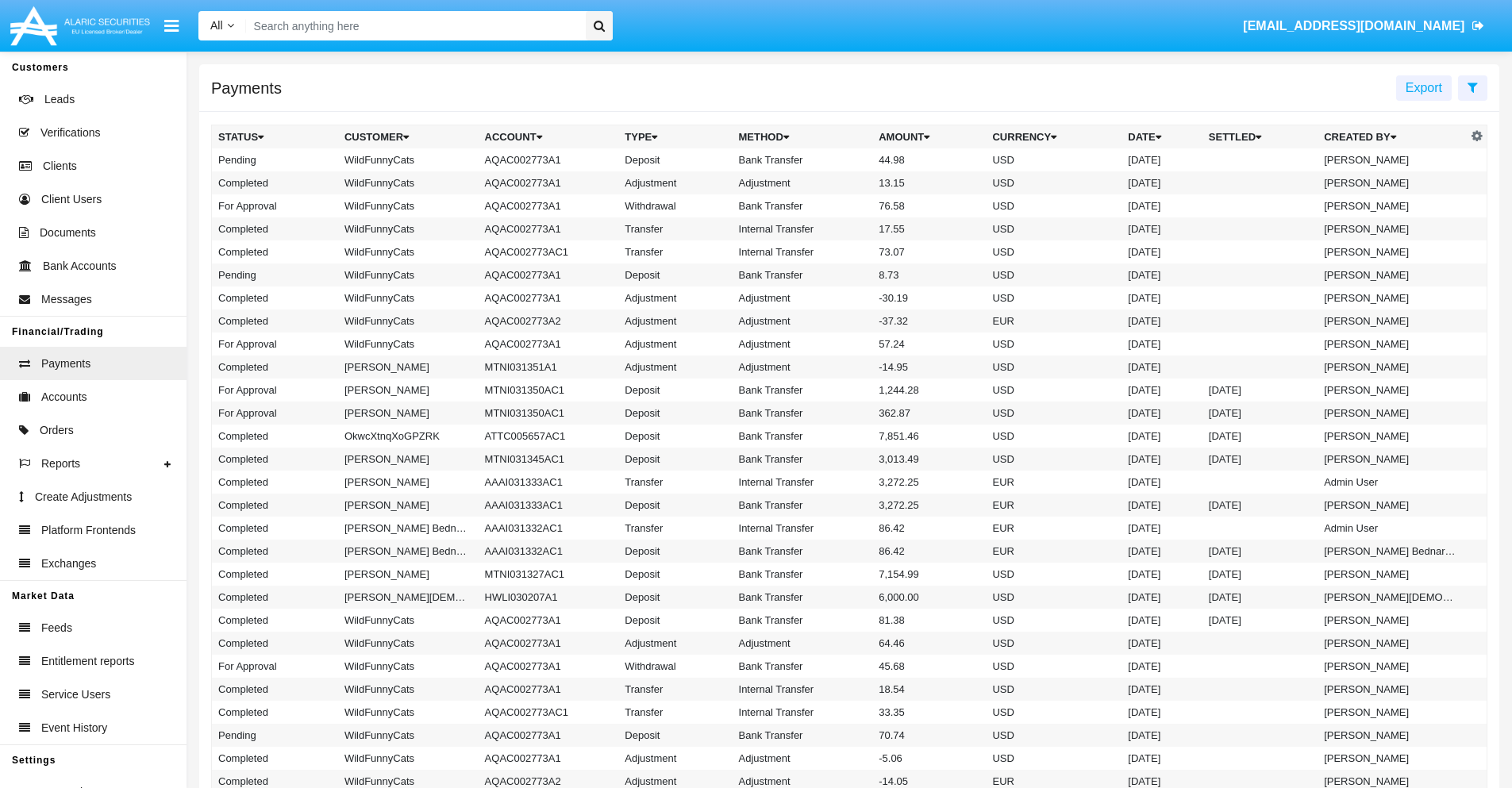
click at [850, 159] on td "Bank Transfer" at bounding box center [803, 160] width 141 height 23
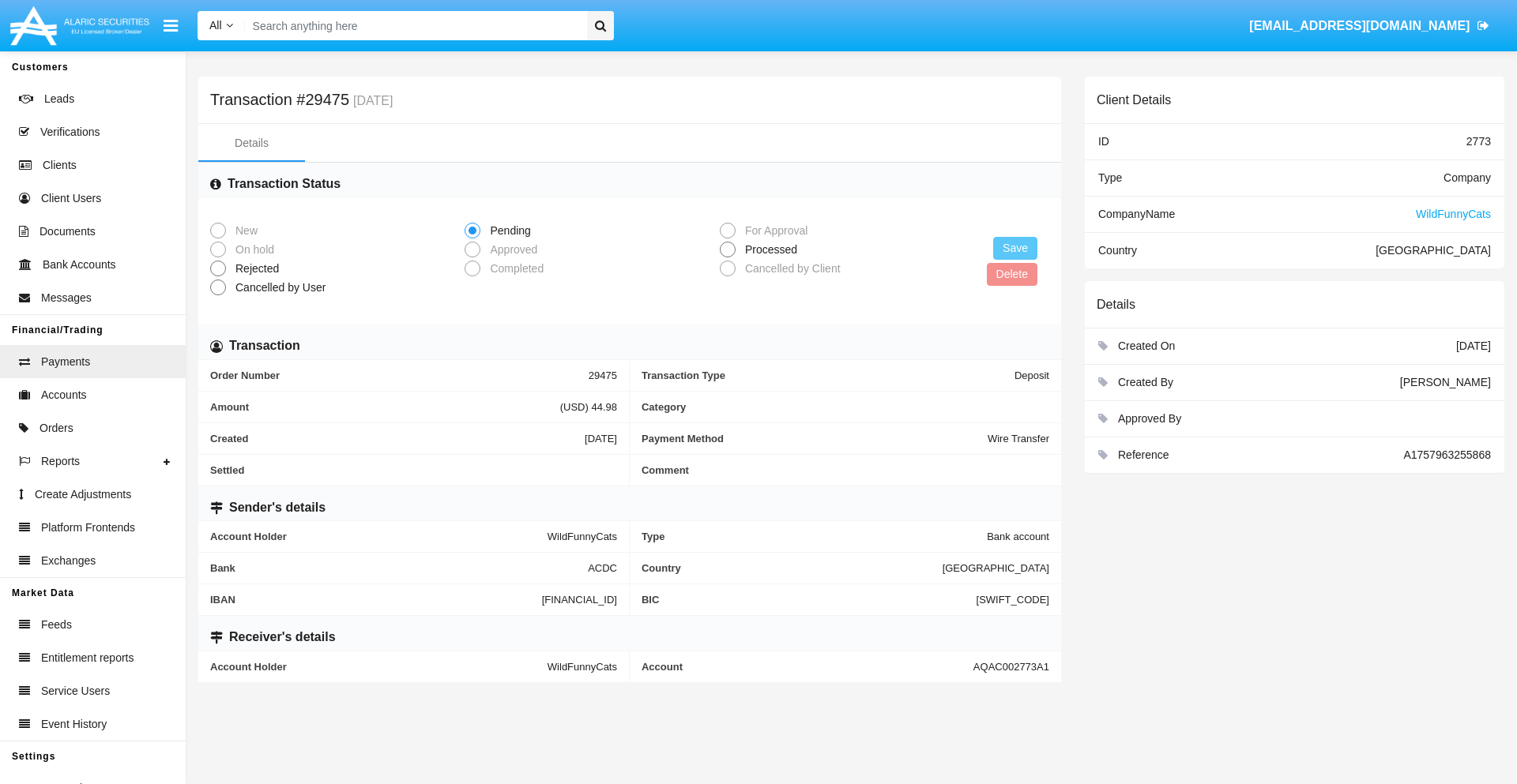
click at [768, 250] on span "Processed" at bounding box center [768, 250] width 66 height 17
click at [727, 258] on input "Processed" at bounding box center [727, 258] width 1 height 1
radio input "true"
click at [1015, 248] on button "Save" at bounding box center [1015, 248] width 44 height 23
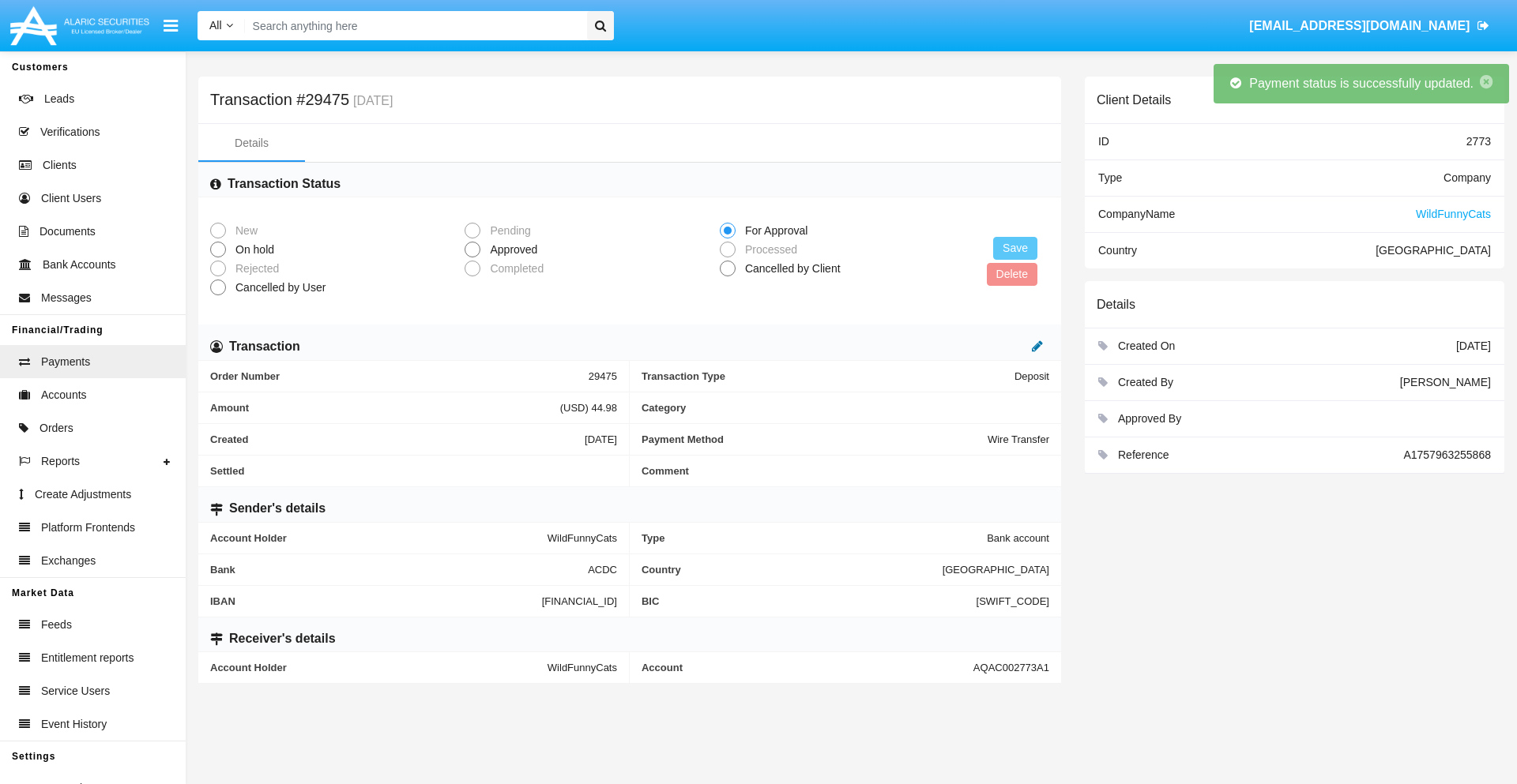
click at [1038, 346] on icon at bounding box center [1037, 346] width 11 height 12
type input "42.64"
click at [1021, 346] on icon at bounding box center [1020, 346] width 11 height 12
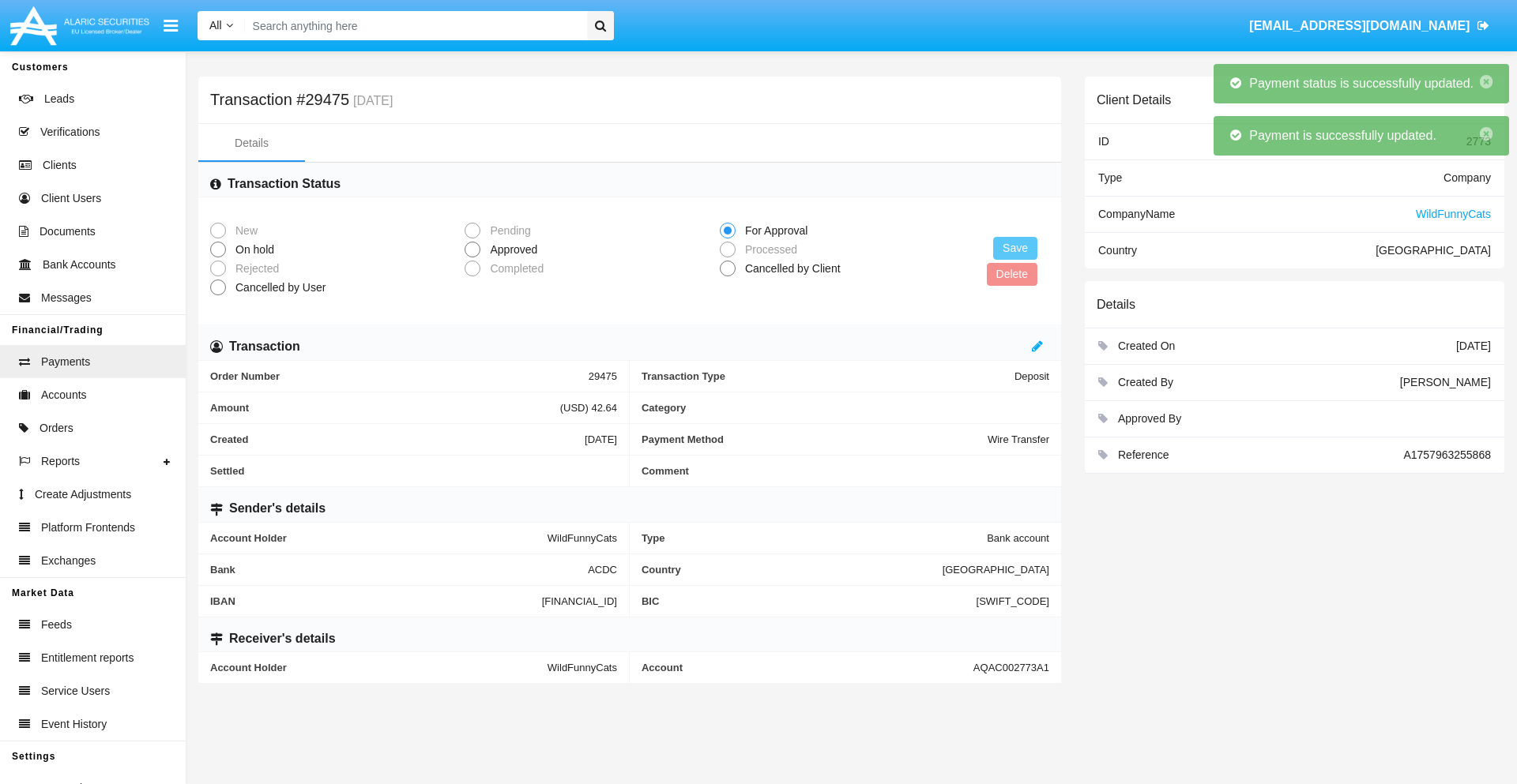
click at [510, 250] on span "Approved" at bounding box center [510, 250] width 60 height 17
click at [472, 258] on input "Approved" at bounding box center [471, 258] width 1 height 1
radio input "true"
click at [1015, 248] on button "Save" at bounding box center [1015, 248] width 44 height 23
